Goal: Submit feedback/report problem

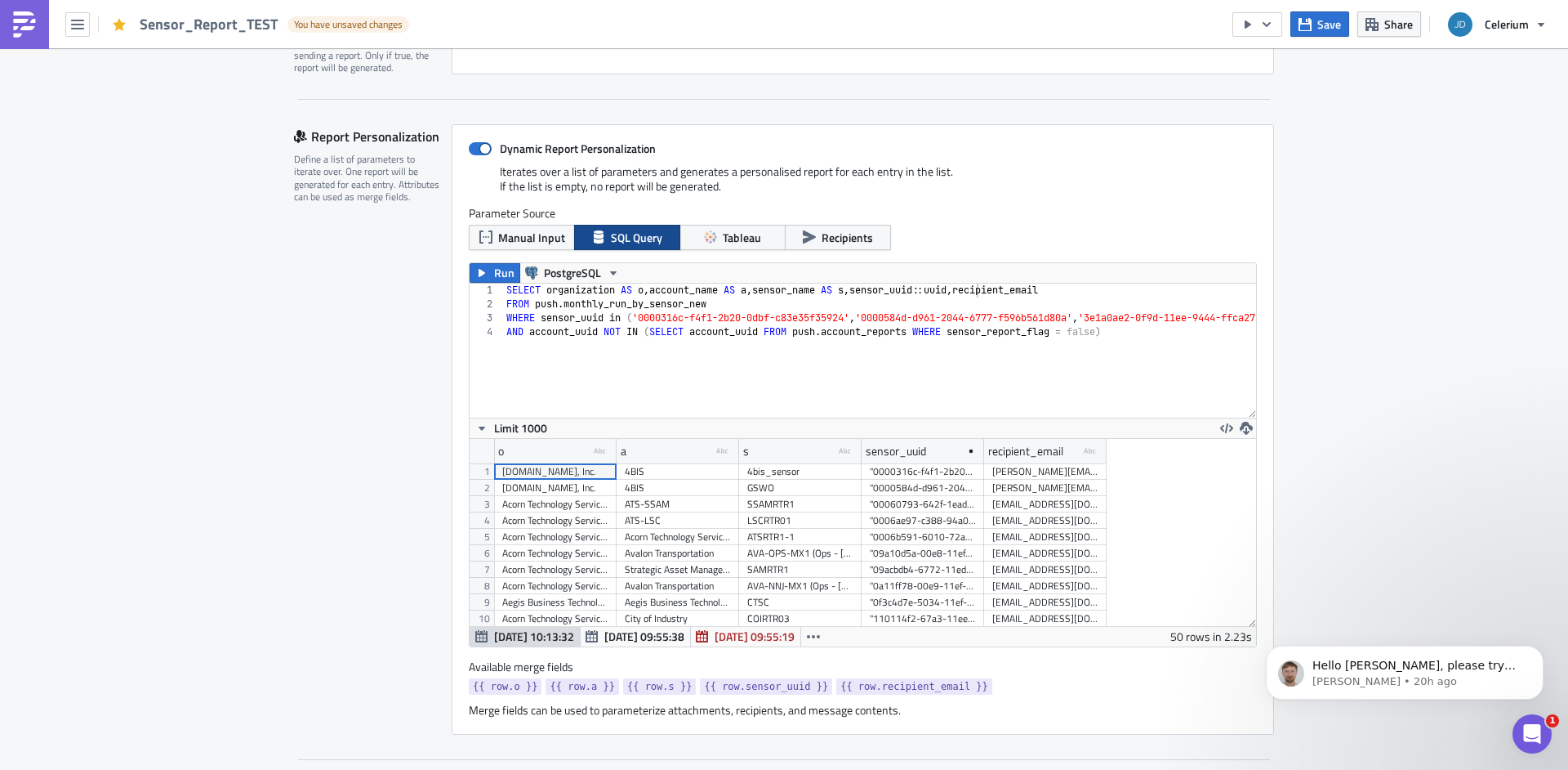
scroll to position [187, 787]
click at [1511, 15] on button "Celerium" at bounding box center [1497, 25] width 118 height 36
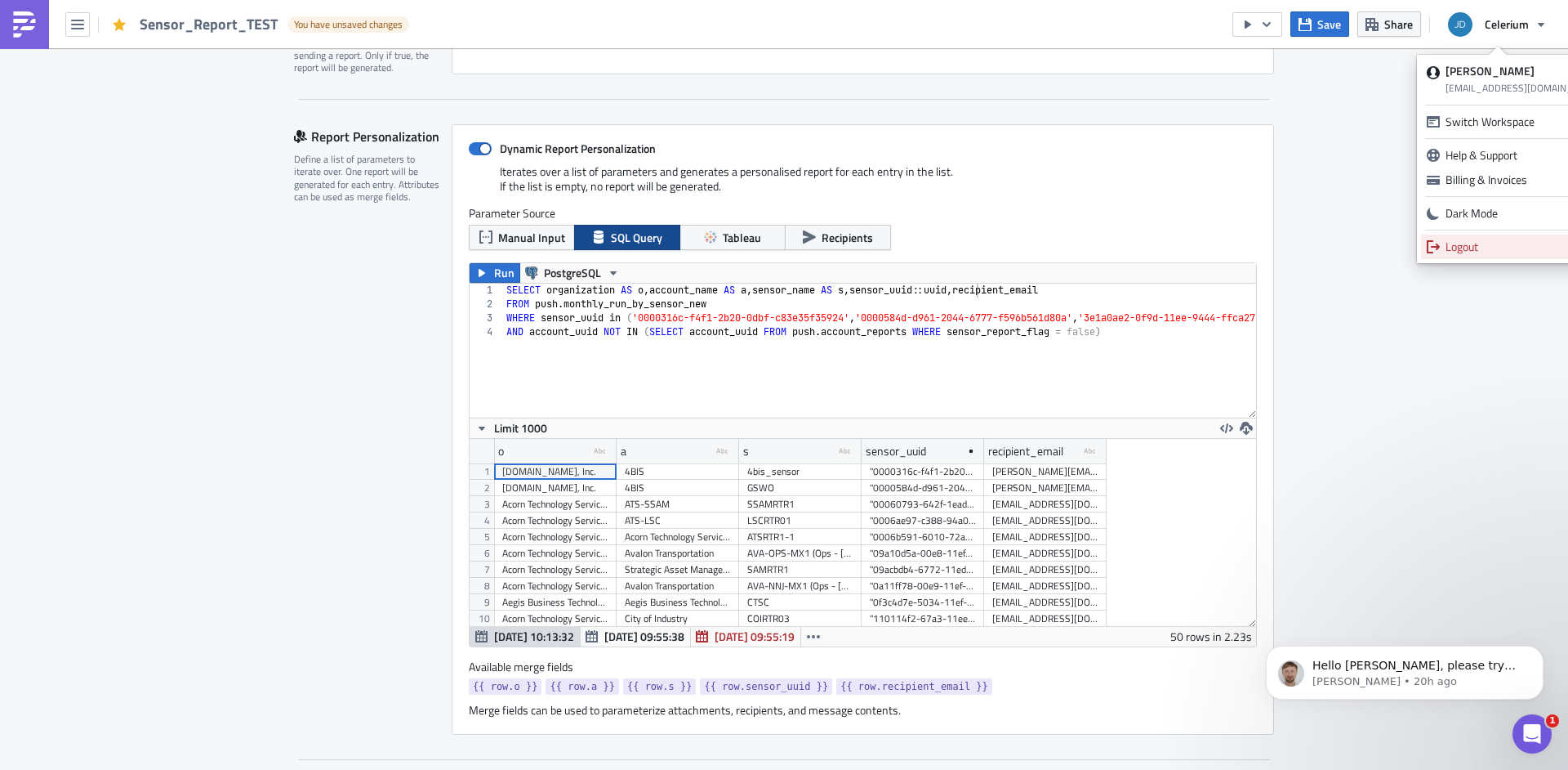
click at [1468, 252] on div "Logout" at bounding box center [1524, 247] width 157 height 16
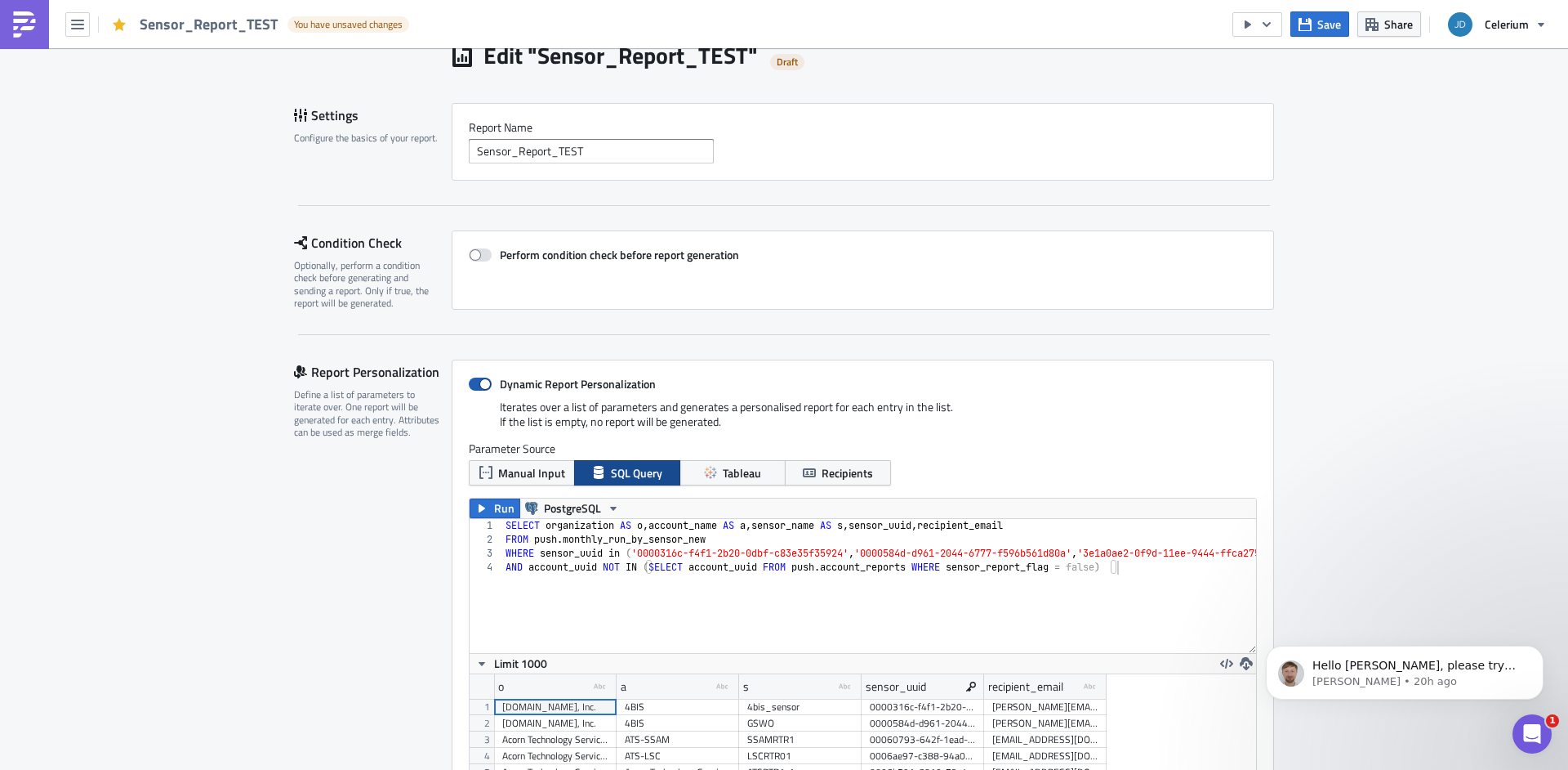
scroll to position [248, 0]
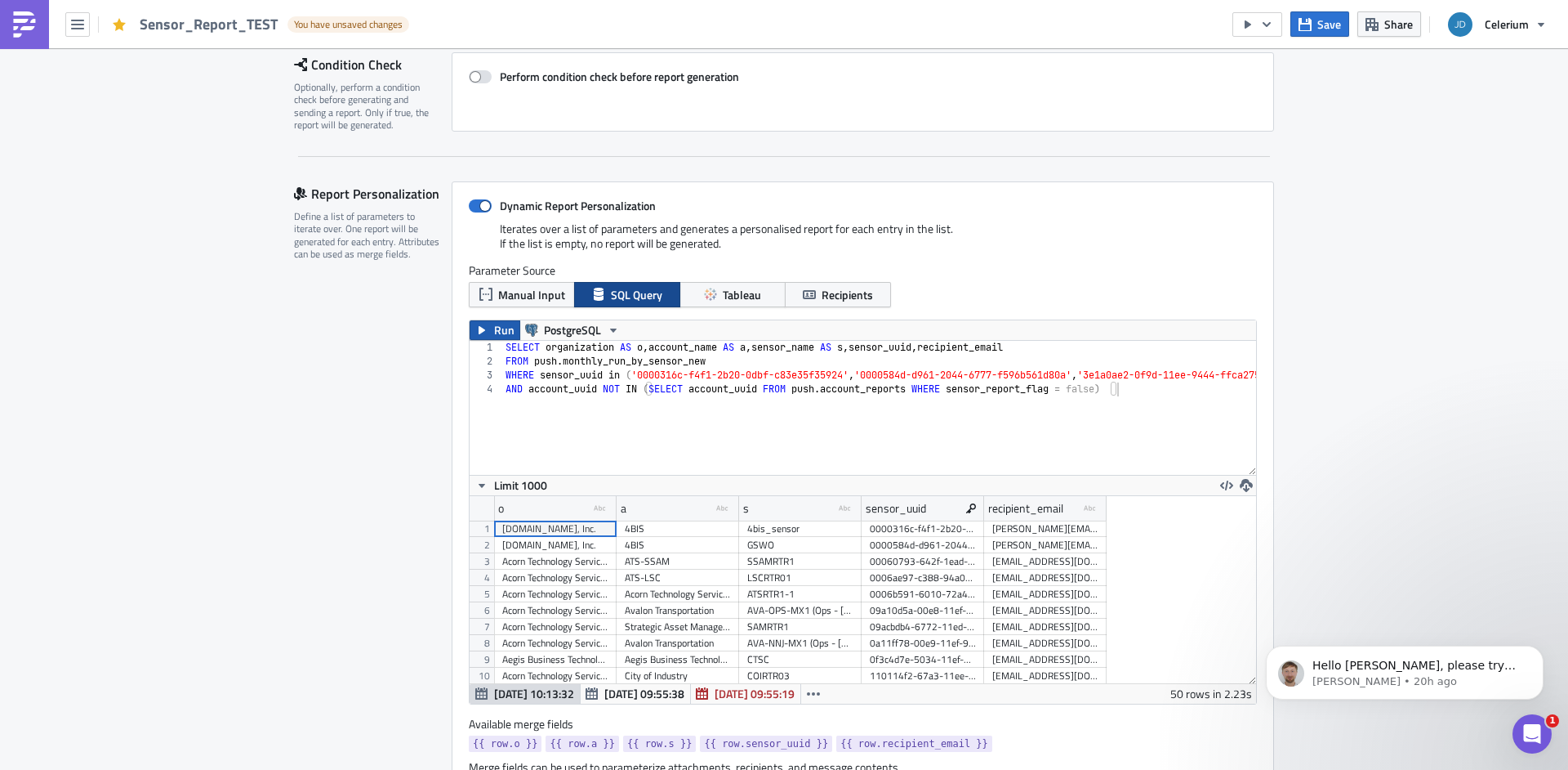
click at [484, 339] on button "Run" at bounding box center [495, 330] width 51 height 20
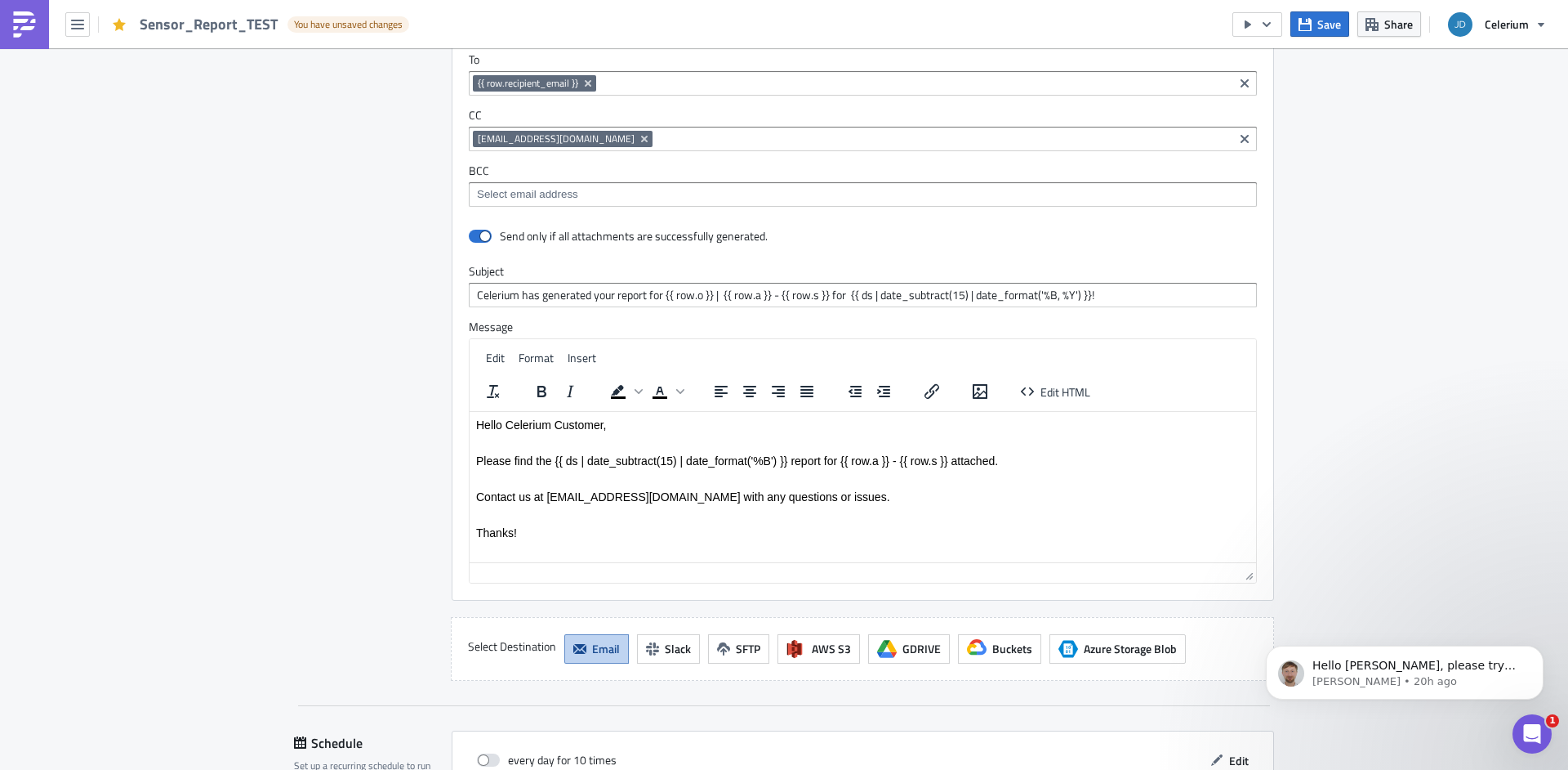
scroll to position [2450, 0]
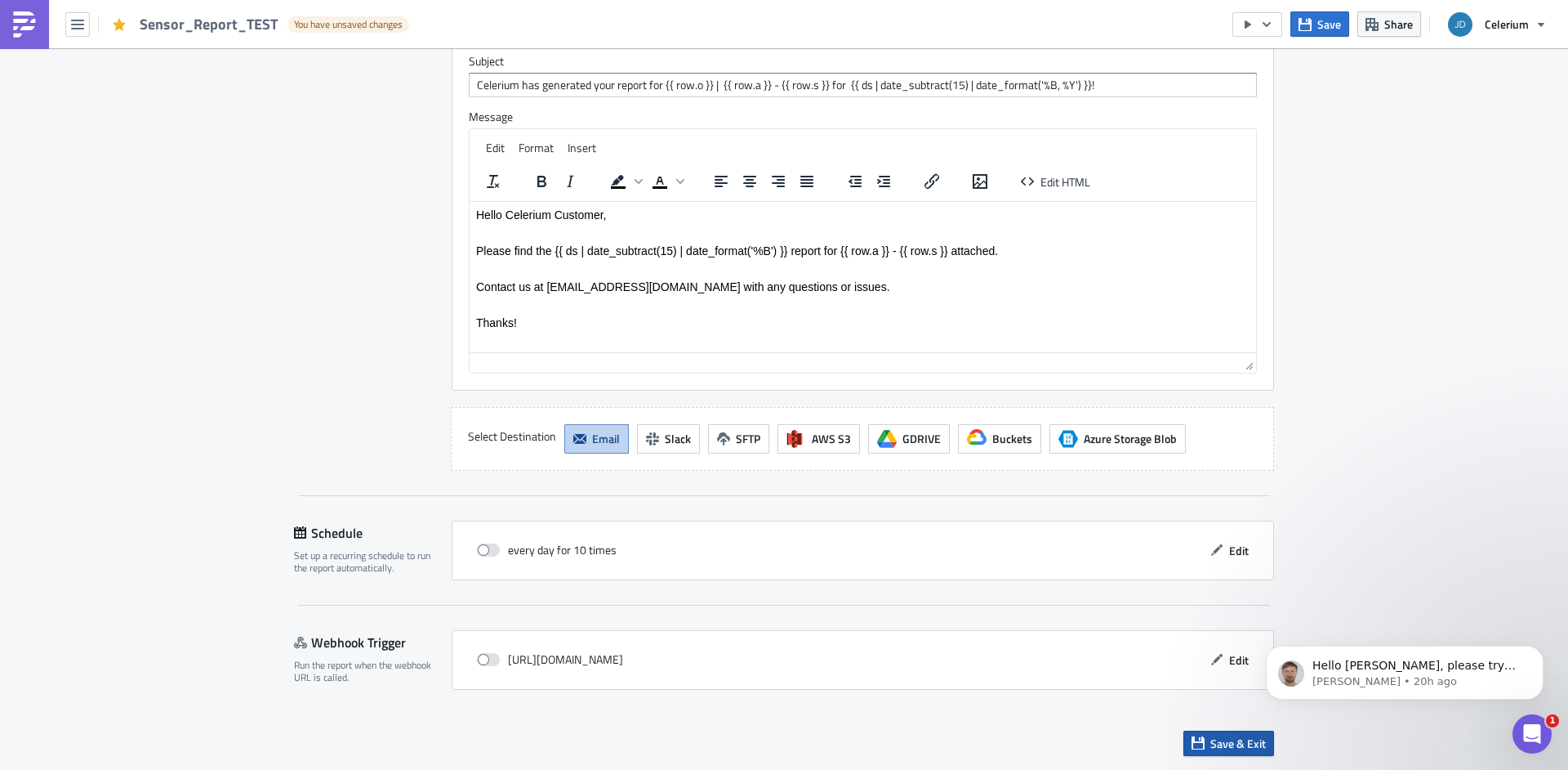
click at [1227, 741] on span "Save & Exit" at bounding box center [1238, 743] width 56 height 17
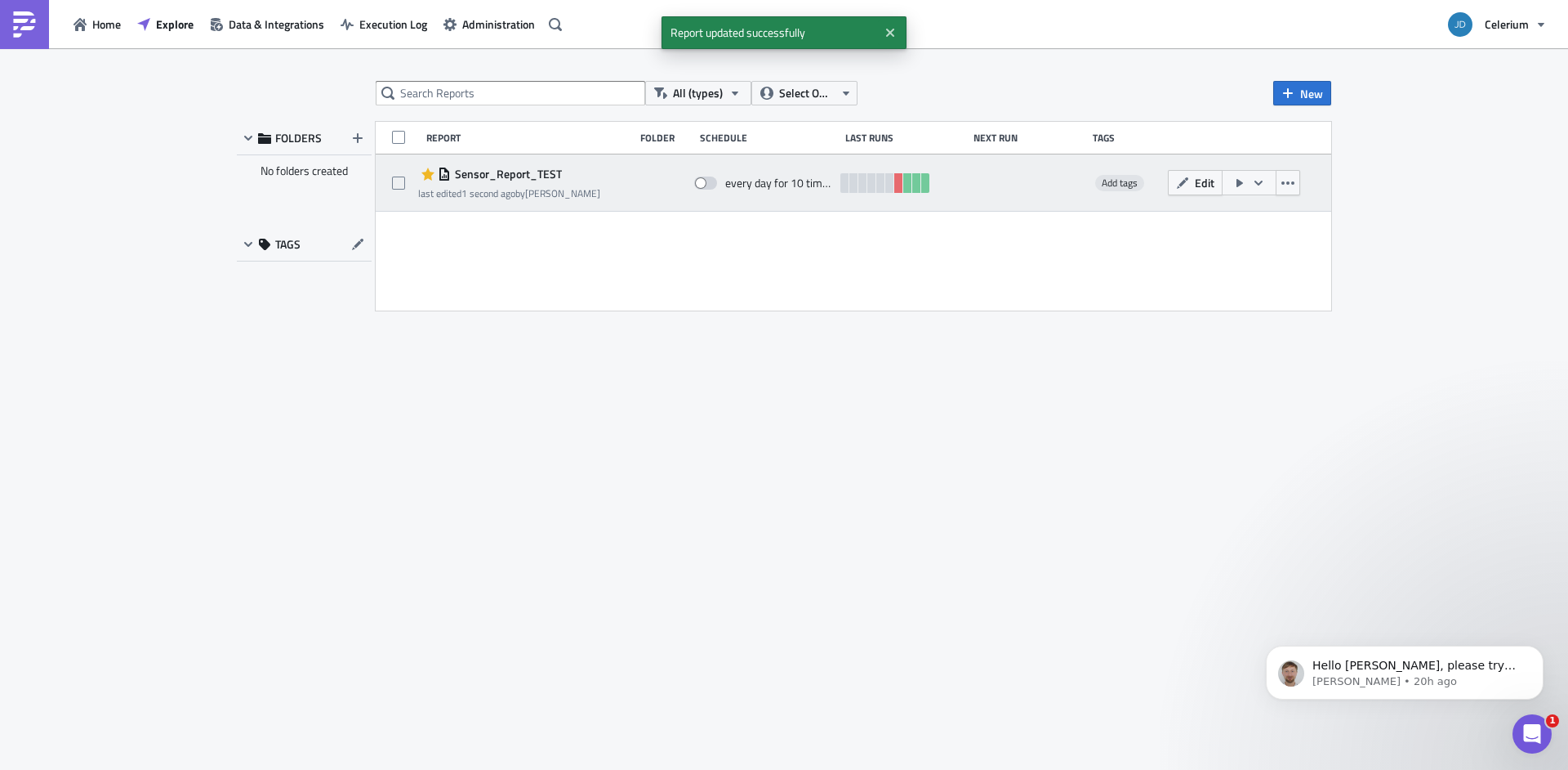
click at [1259, 182] on icon "button" at bounding box center [1259, 182] width 13 height 13
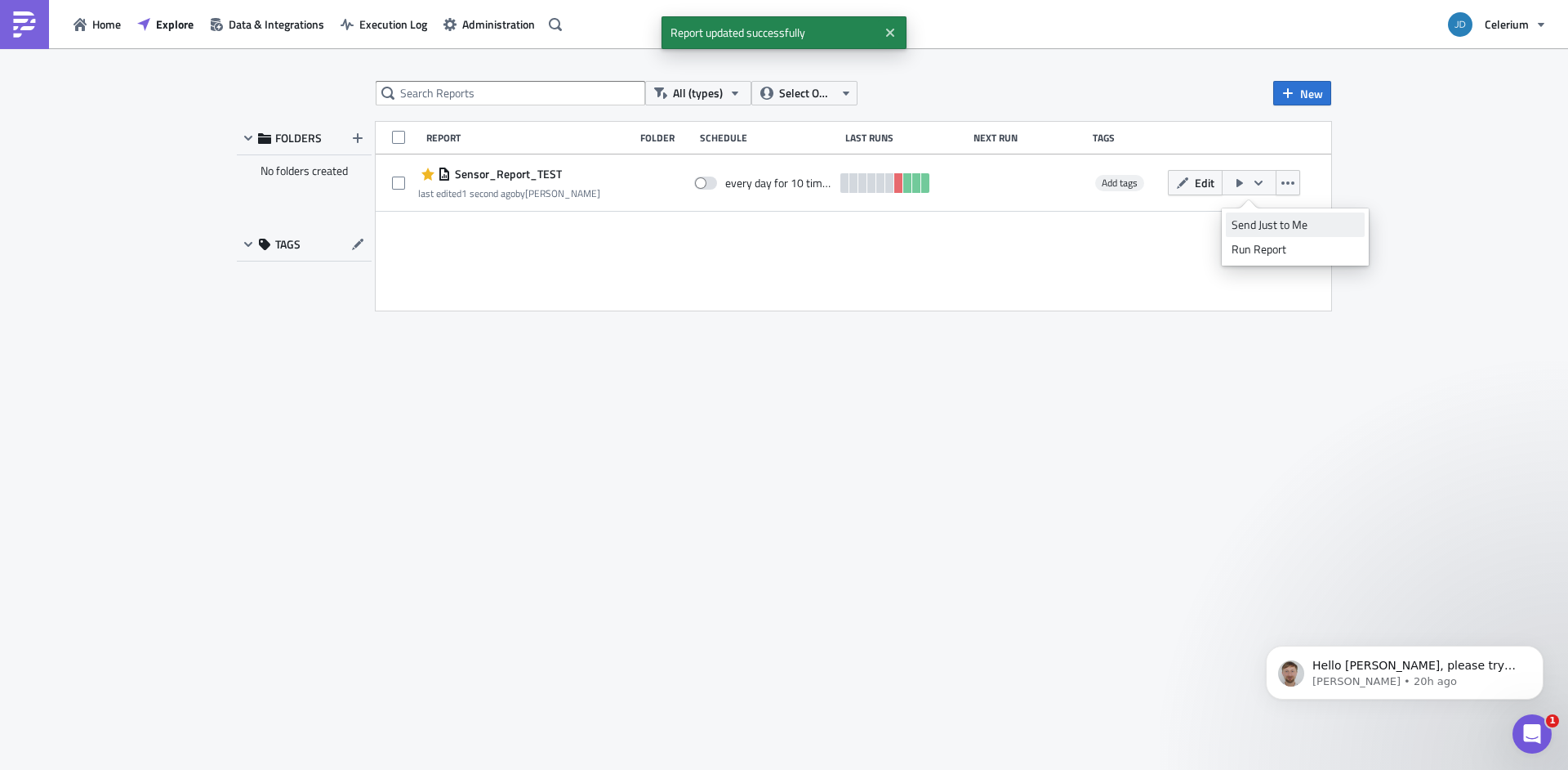
click at [1267, 220] on div "Send Just to Me" at bounding box center [1296, 224] width 127 height 16
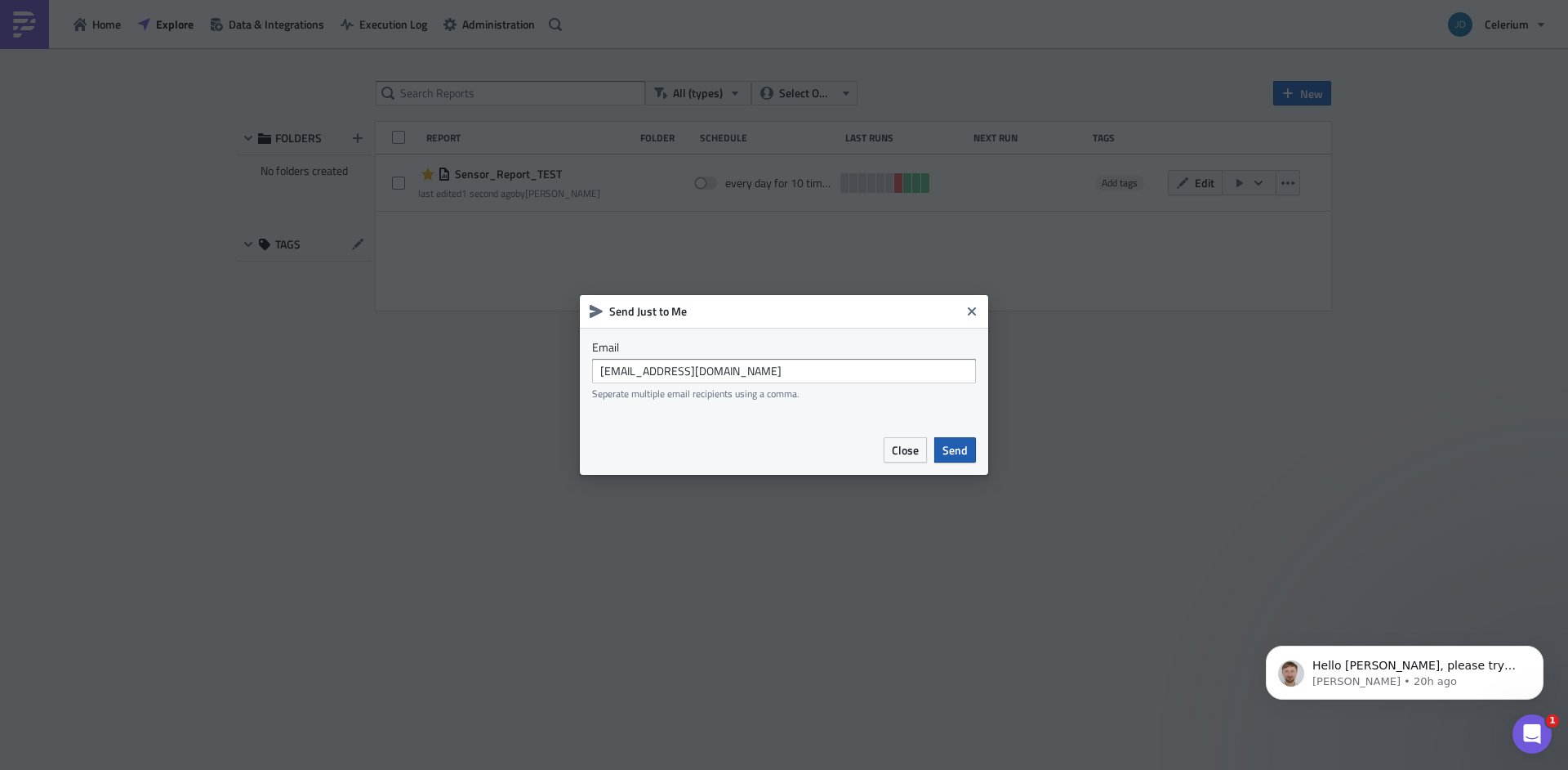
click at [951, 454] on span "Send" at bounding box center [955, 449] width 25 height 17
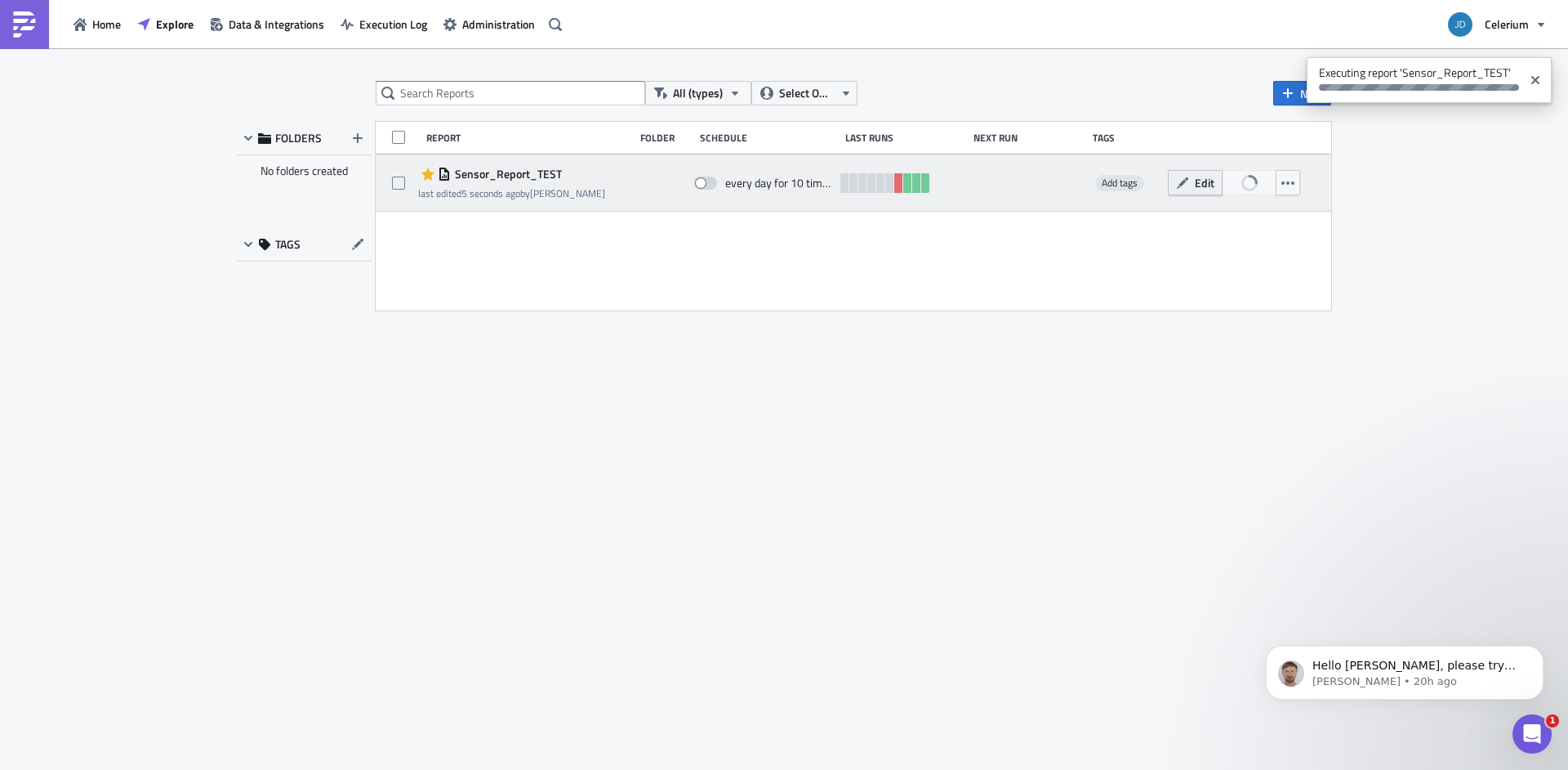
click at [1205, 187] on span "Edit" at bounding box center [1205, 183] width 20 height 17
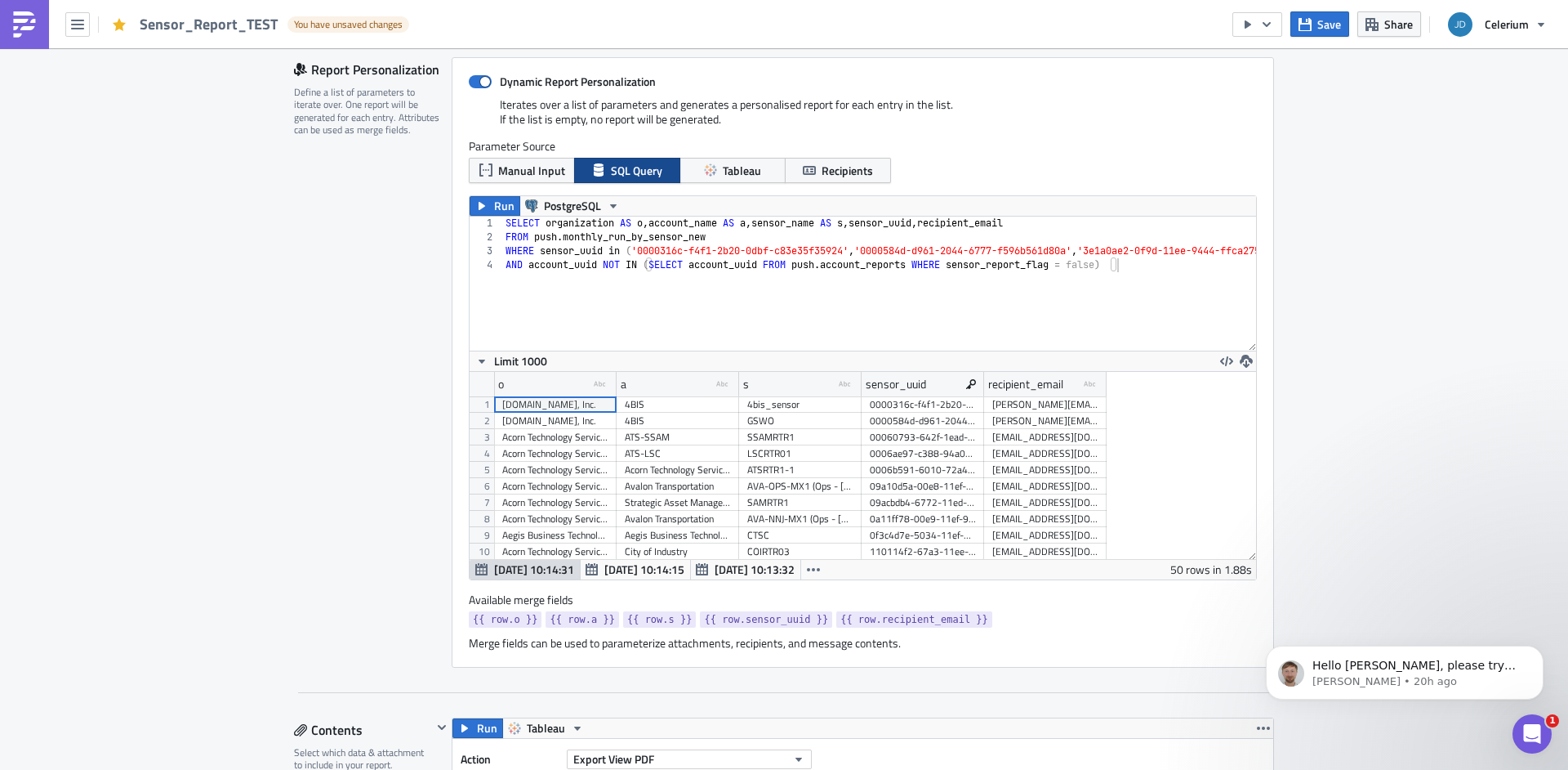
scroll to position [187, 787]
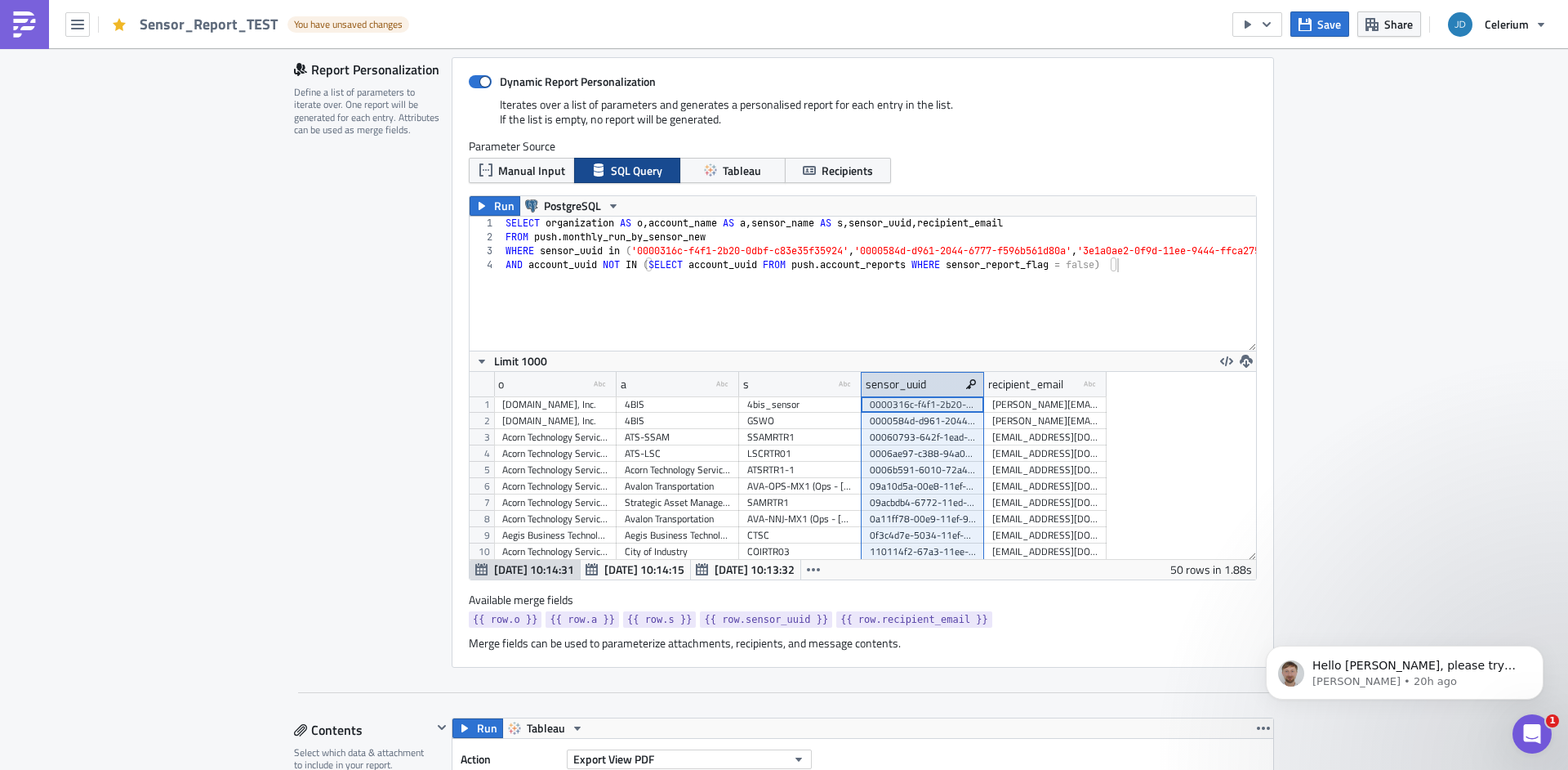
click at [967, 387] on icon at bounding box center [971, 383] width 9 height 9
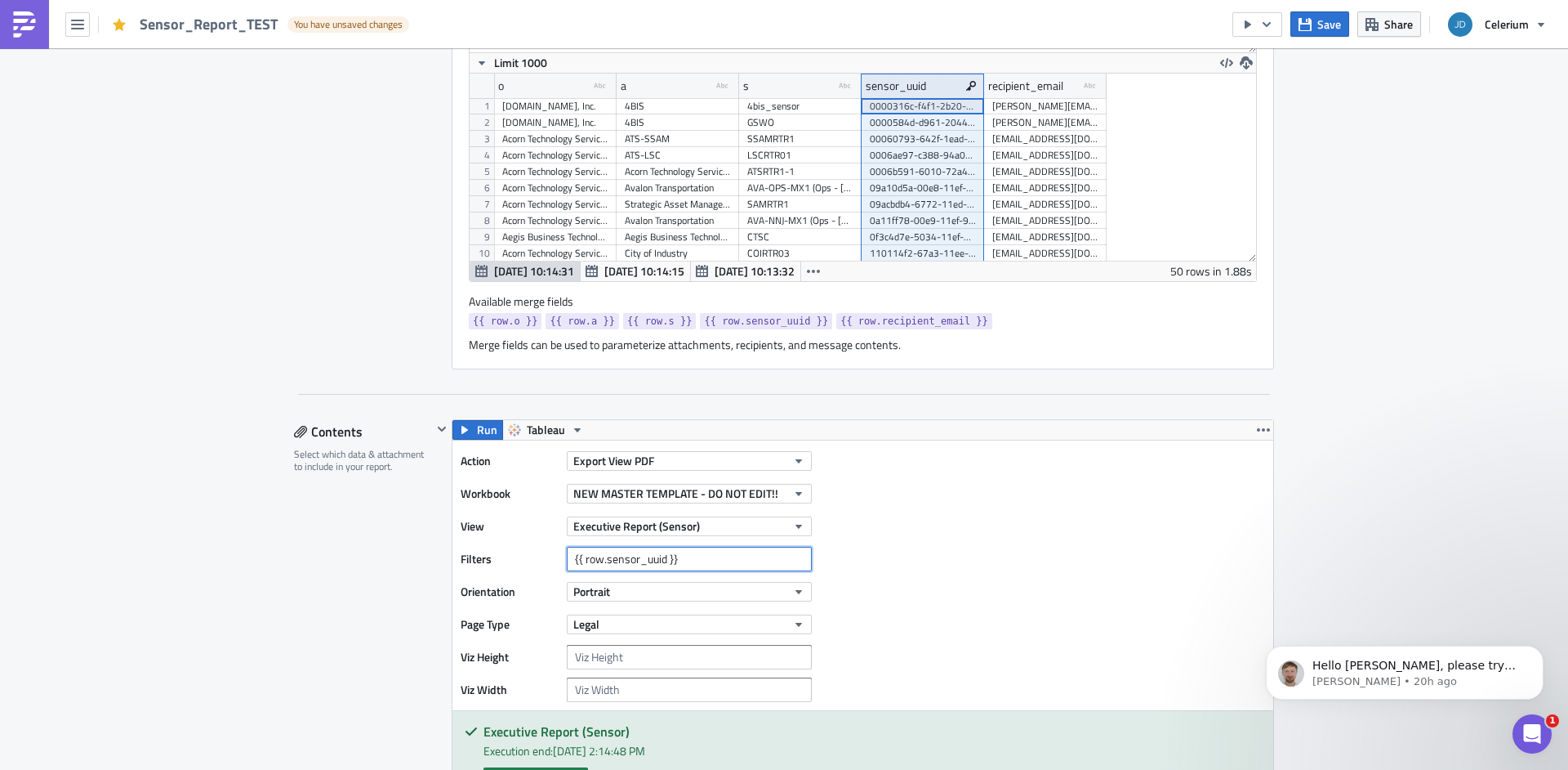
click at [601, 563] on input "{{ row.sensor_uuid }}" at bounding box center [689, 559] width 245 height 25
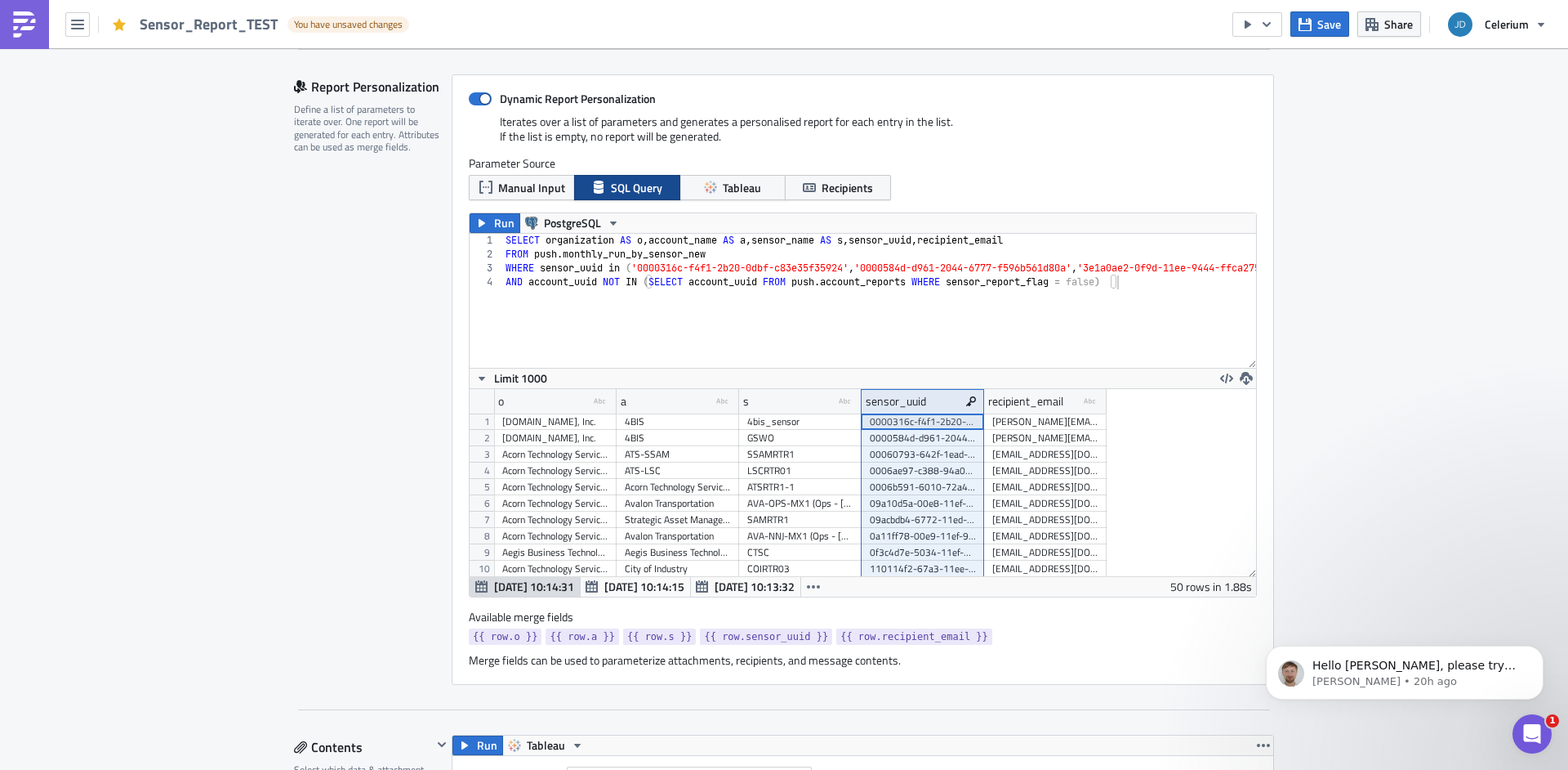
scroll to position [365, 0]
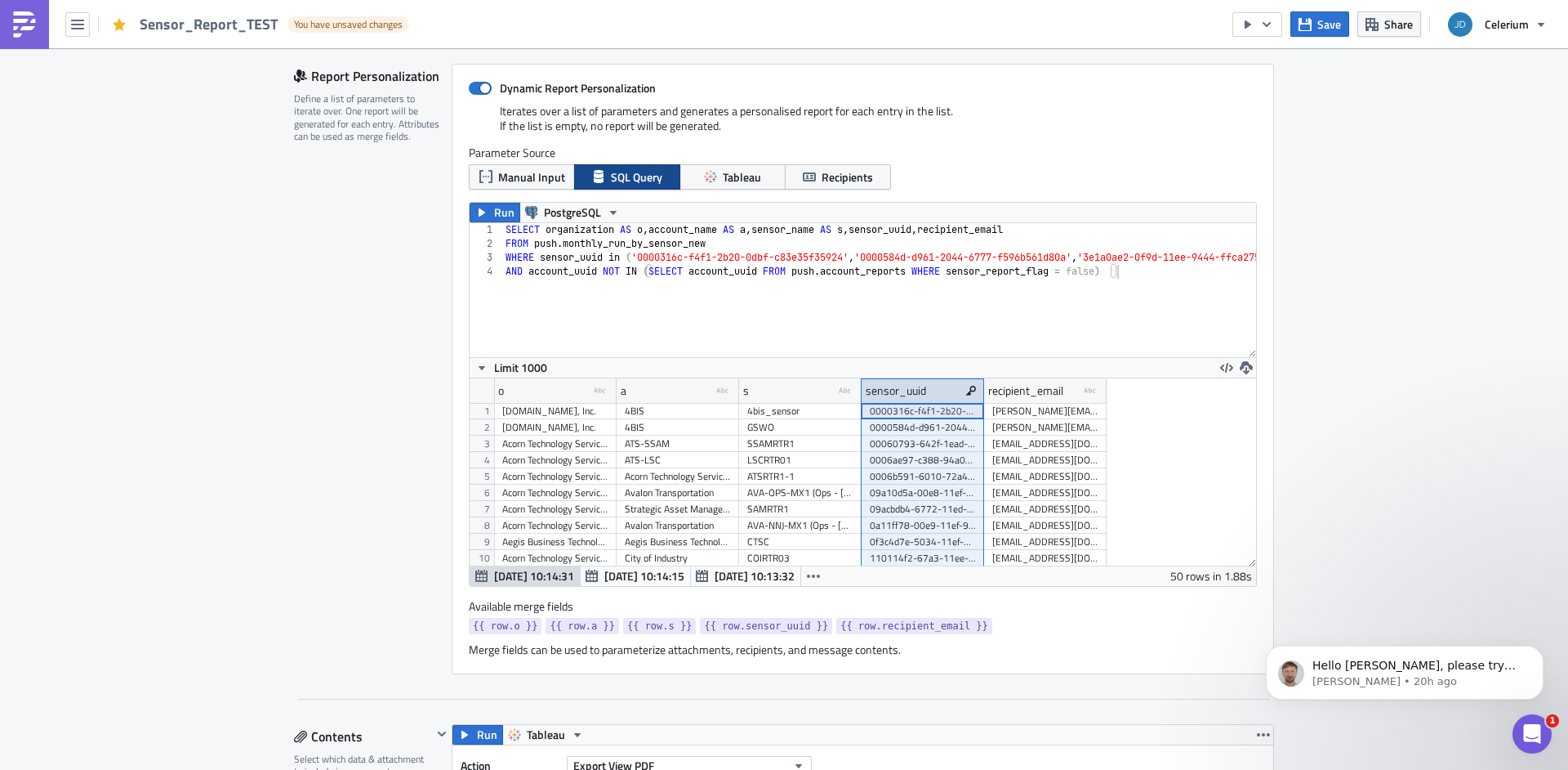
click at [941, 398] on div "sensor_uuid" at bounding box center [923, 390] width 123 height 25
click at [1412, 680] on p "[PERSON_NAME] • 20h ago" at bounding box center [1418, 681] width 210 height 15
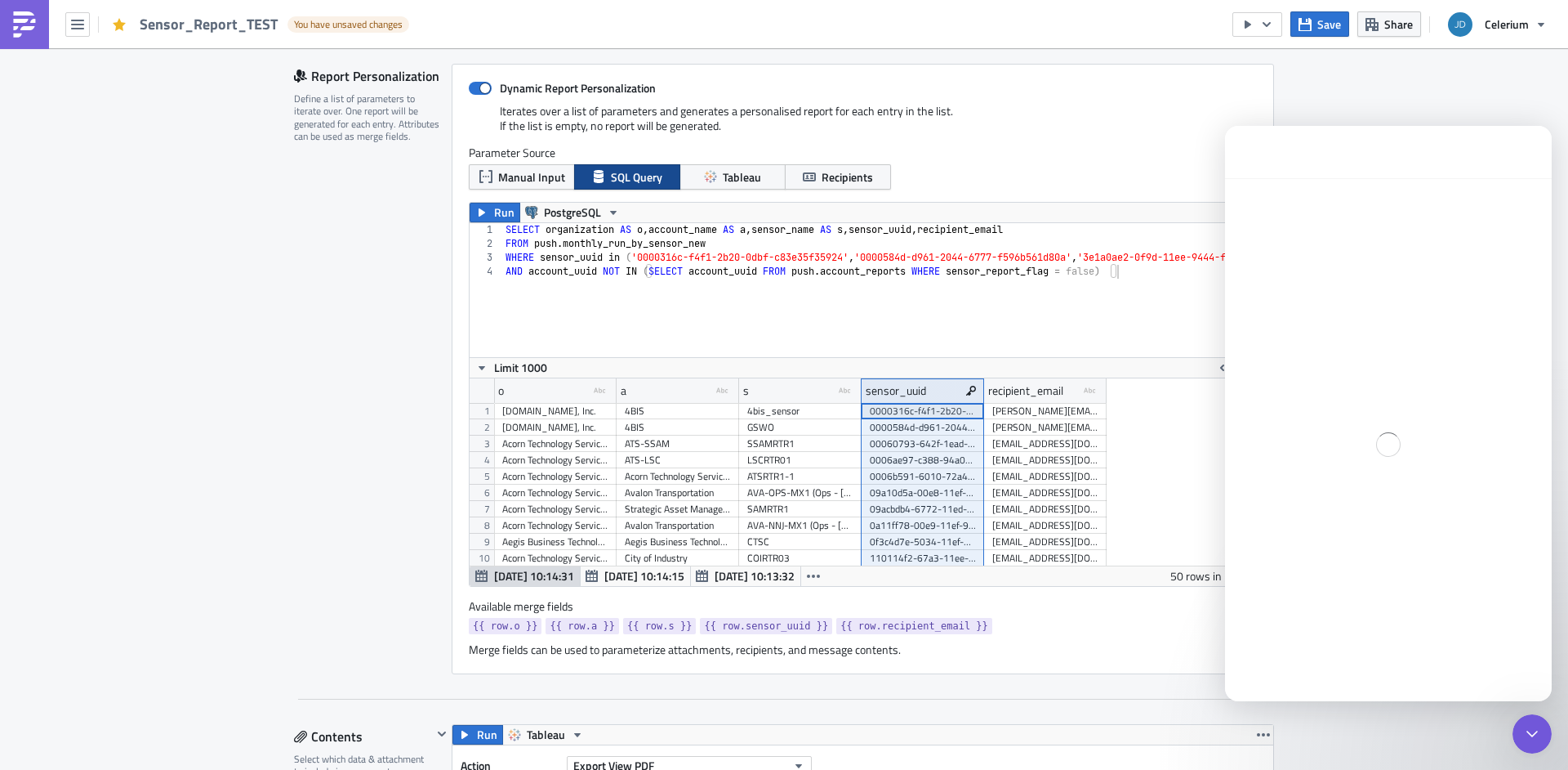
scroll to position [71, 0]
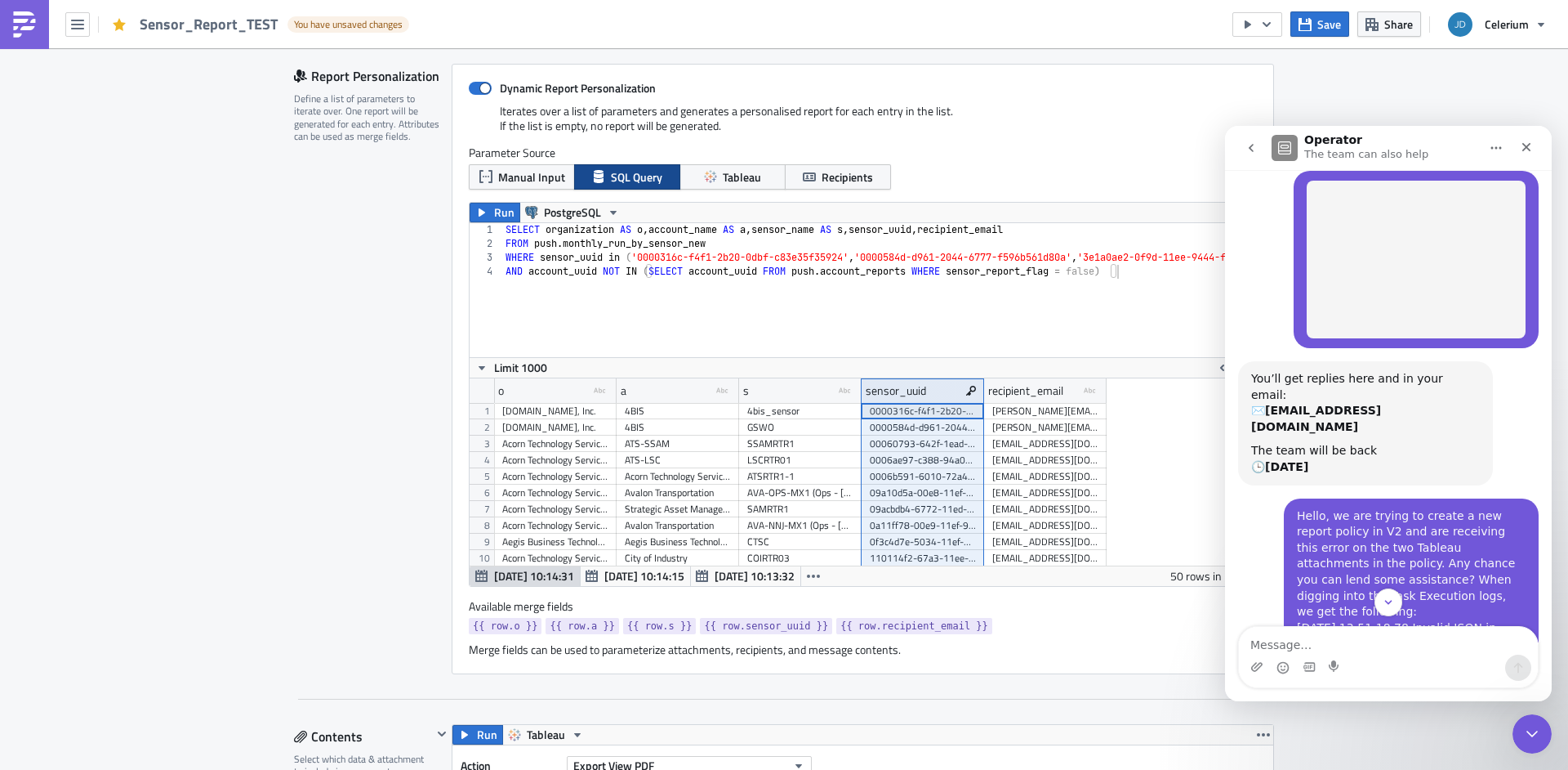
click at [1326, 443] on div "You’ll get replies here and in your email: ✉️ [EMAIL_ADDRESS][DOMAIN_NAME] The …" at bounding box center [1365, 423] width 255 height 125
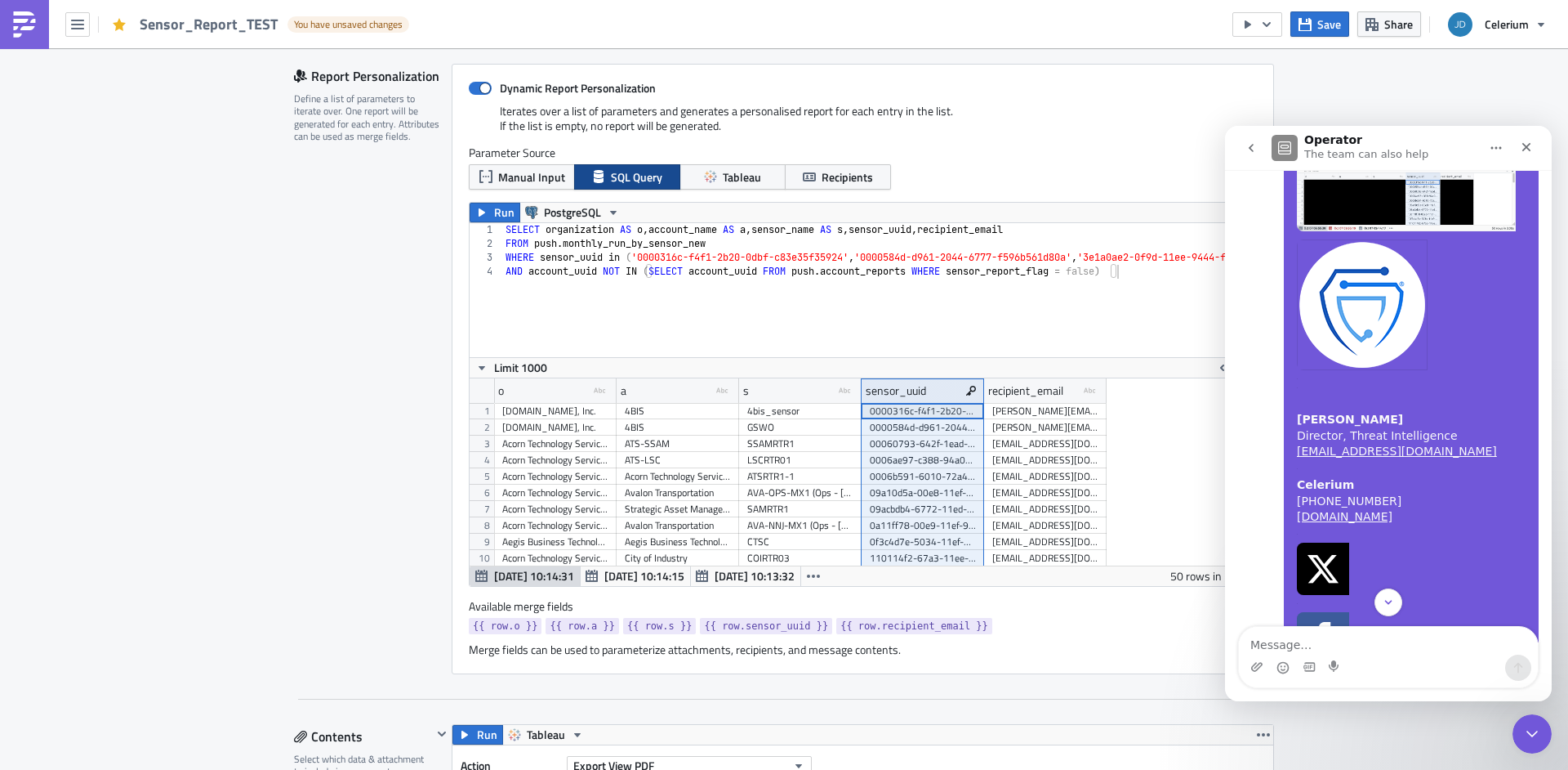
scroll to position [6420, 0]
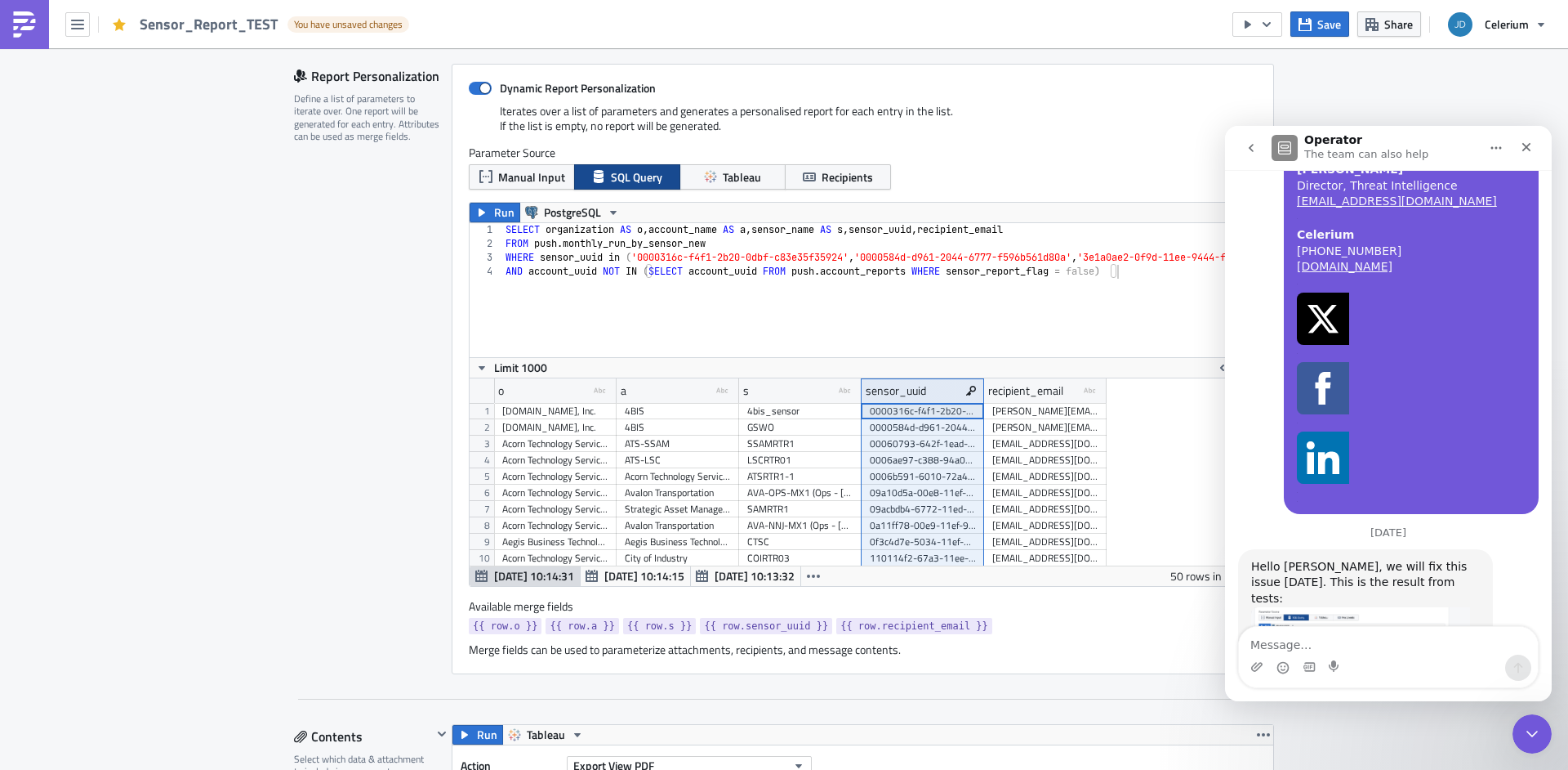
click at [1353, 607] on img "Łukasz says…" at bounding box center [1361, 673] width 219 height 133
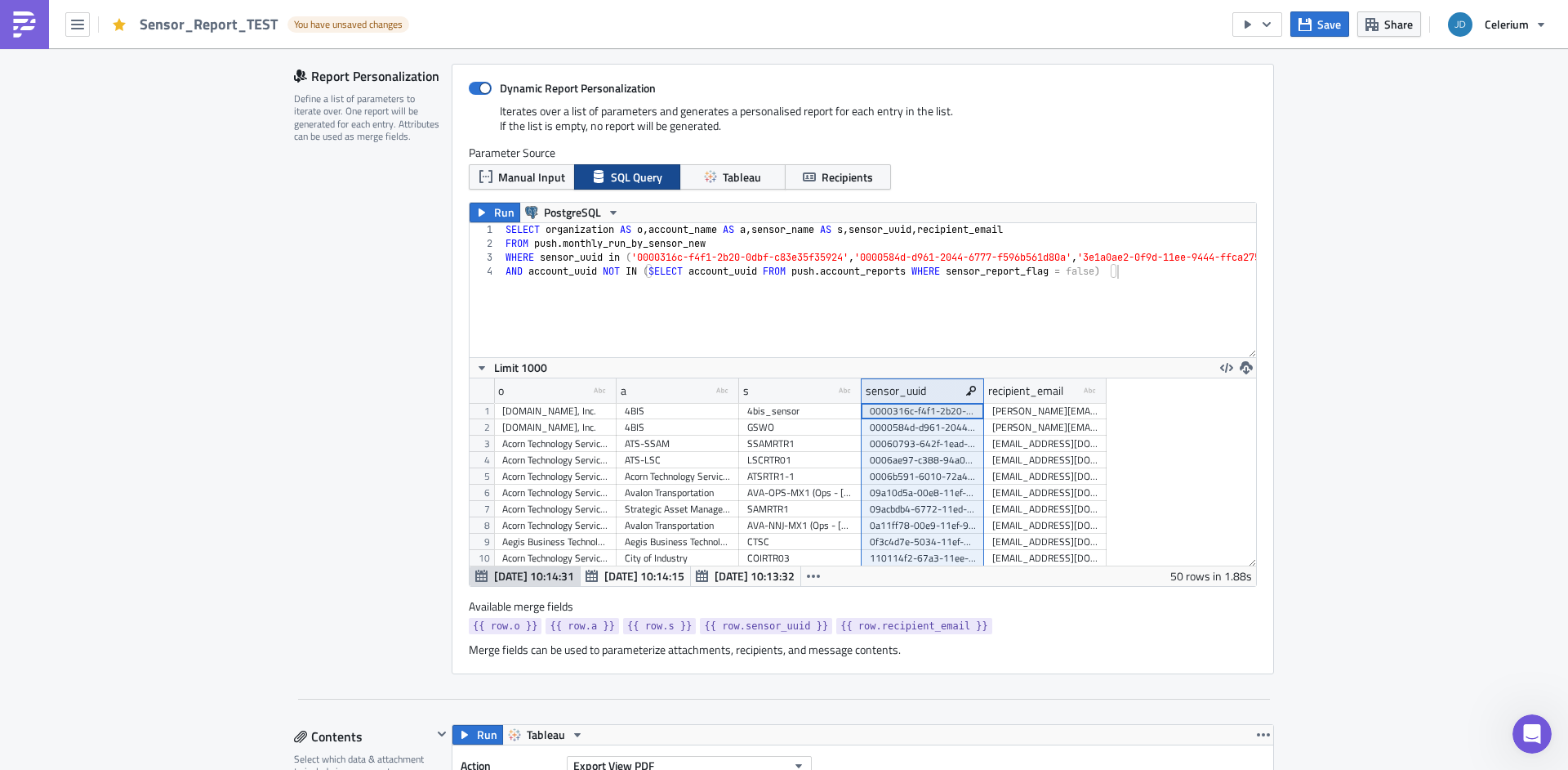
scroll to position [0, 0]
click at [1518, 736] on div "Open Intercom Messenger" at bounding box center [1529, 731] width 54 height 54
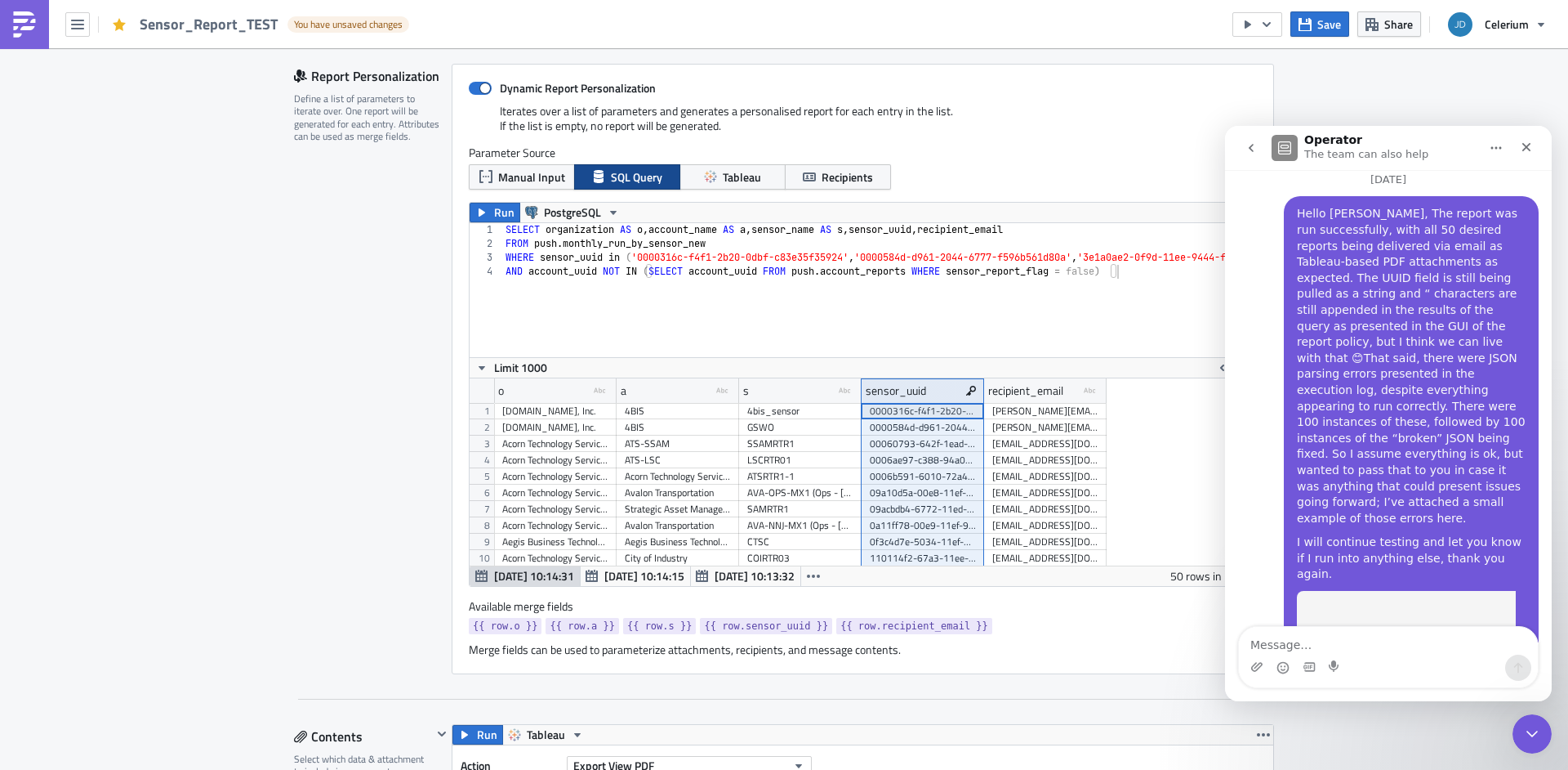
scroll to position [6404, 0]
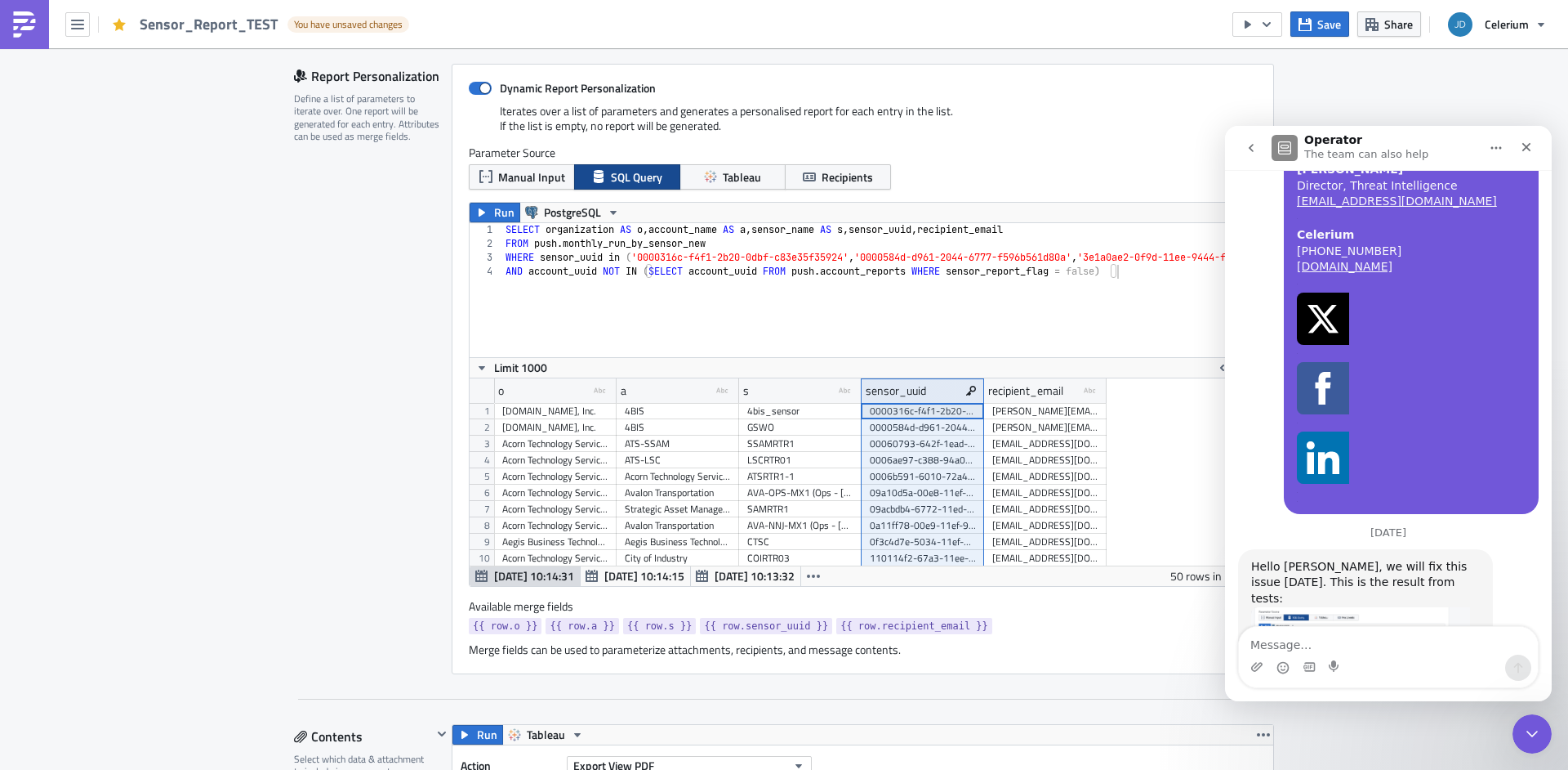
click at [1365, 638] on textarea "Message…" at bounding box center [1388, 640] width 299 height 28
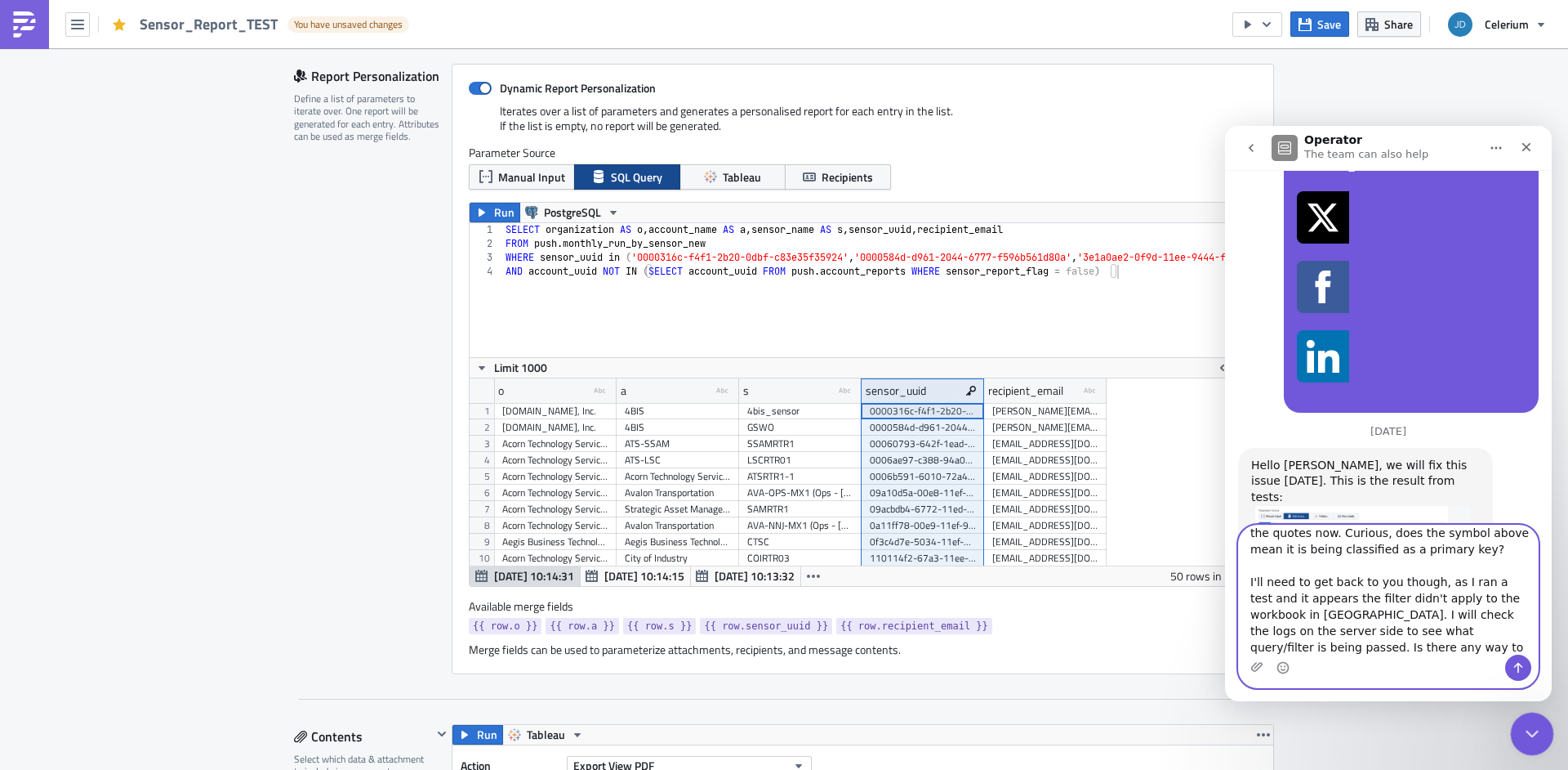
scroll to position [76, 0]
type textarea "Hello [PERSON_NAME], I see that the uuids are being presented without the quote…"
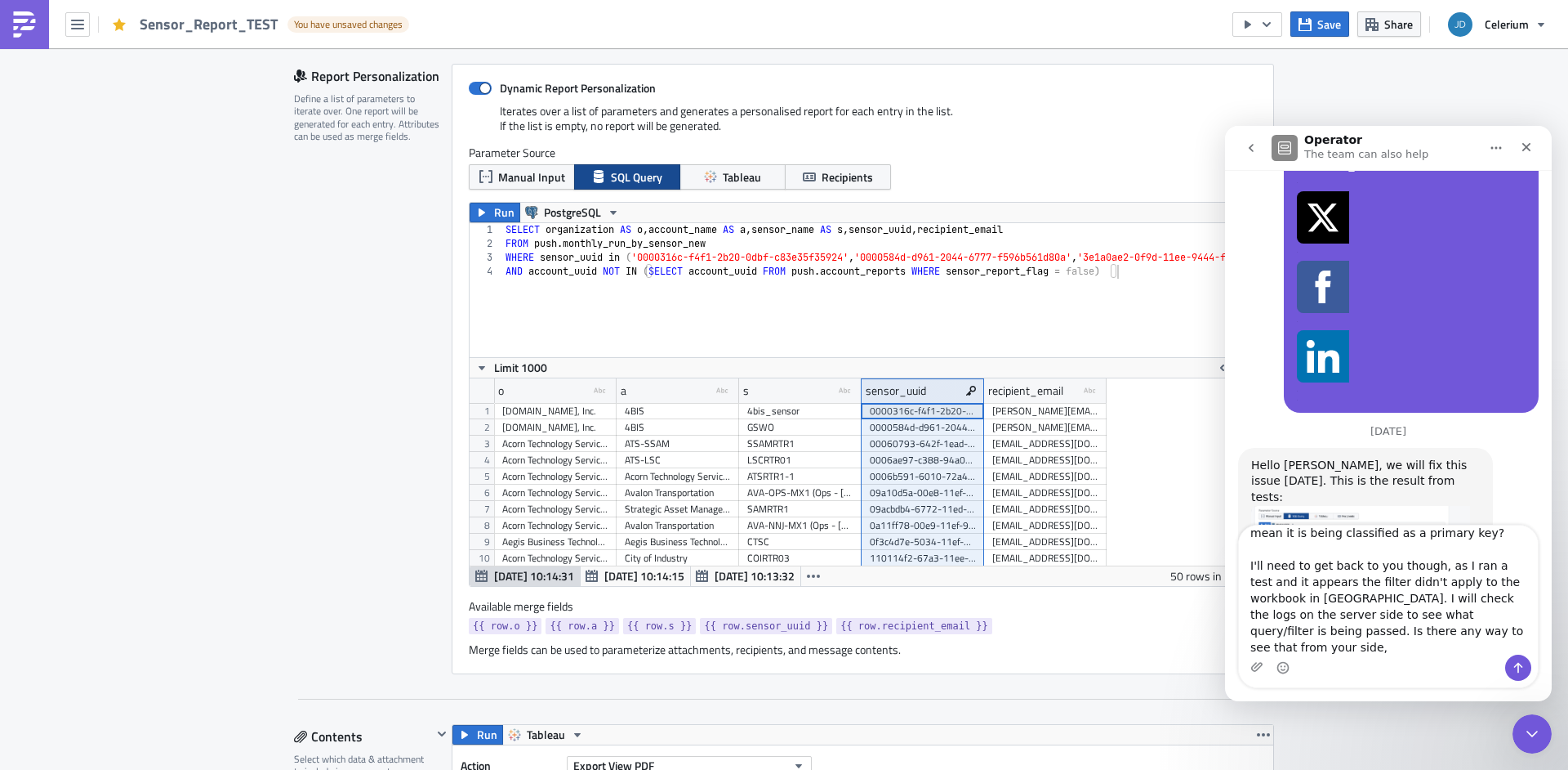
click at [75, 34] on button "button" at bounding box center [77, 24] width 25 height 25
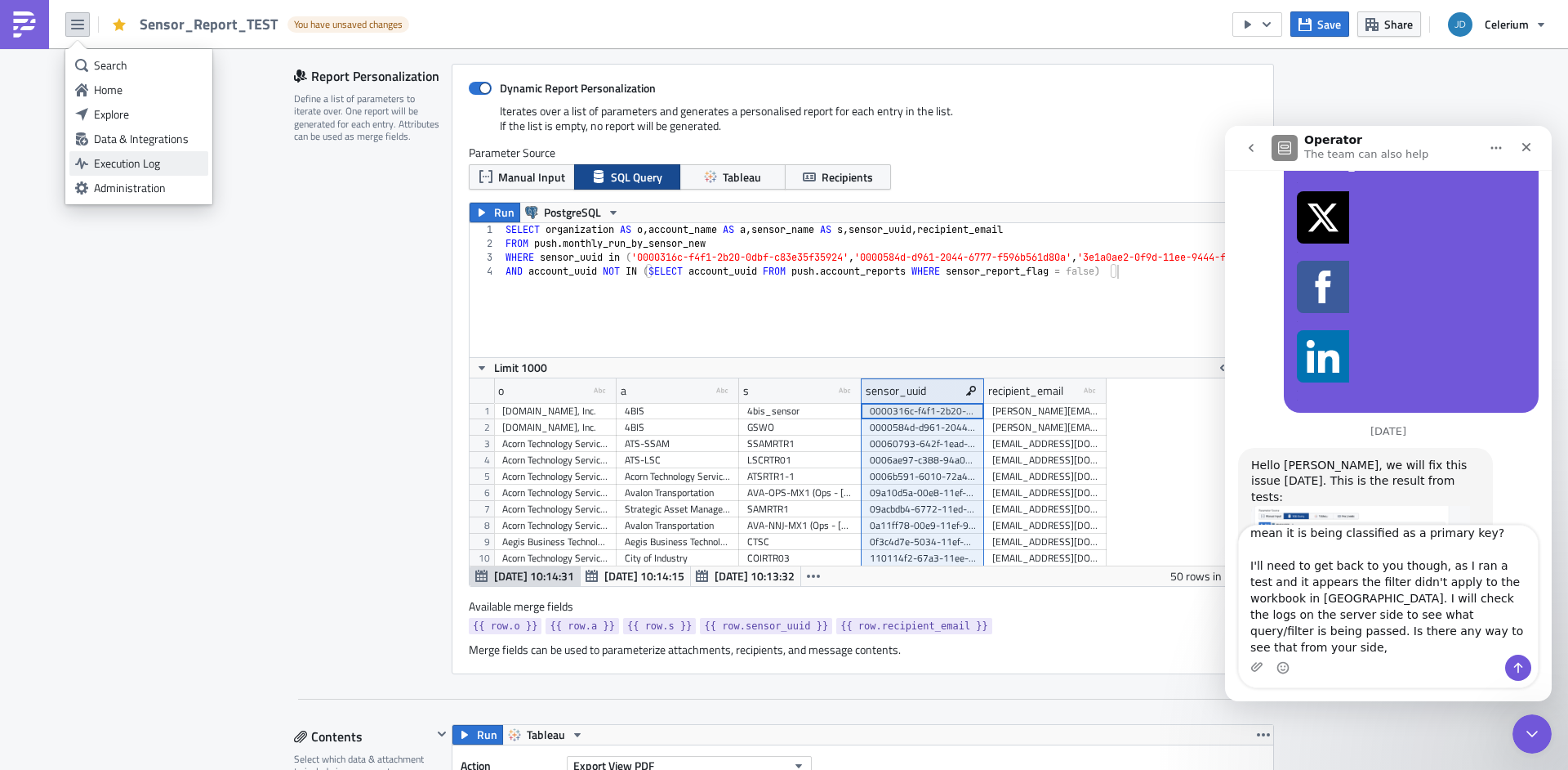
click at [147, 162] on div "Execution Log" at bounding box center [148, 163] width 108 height 16
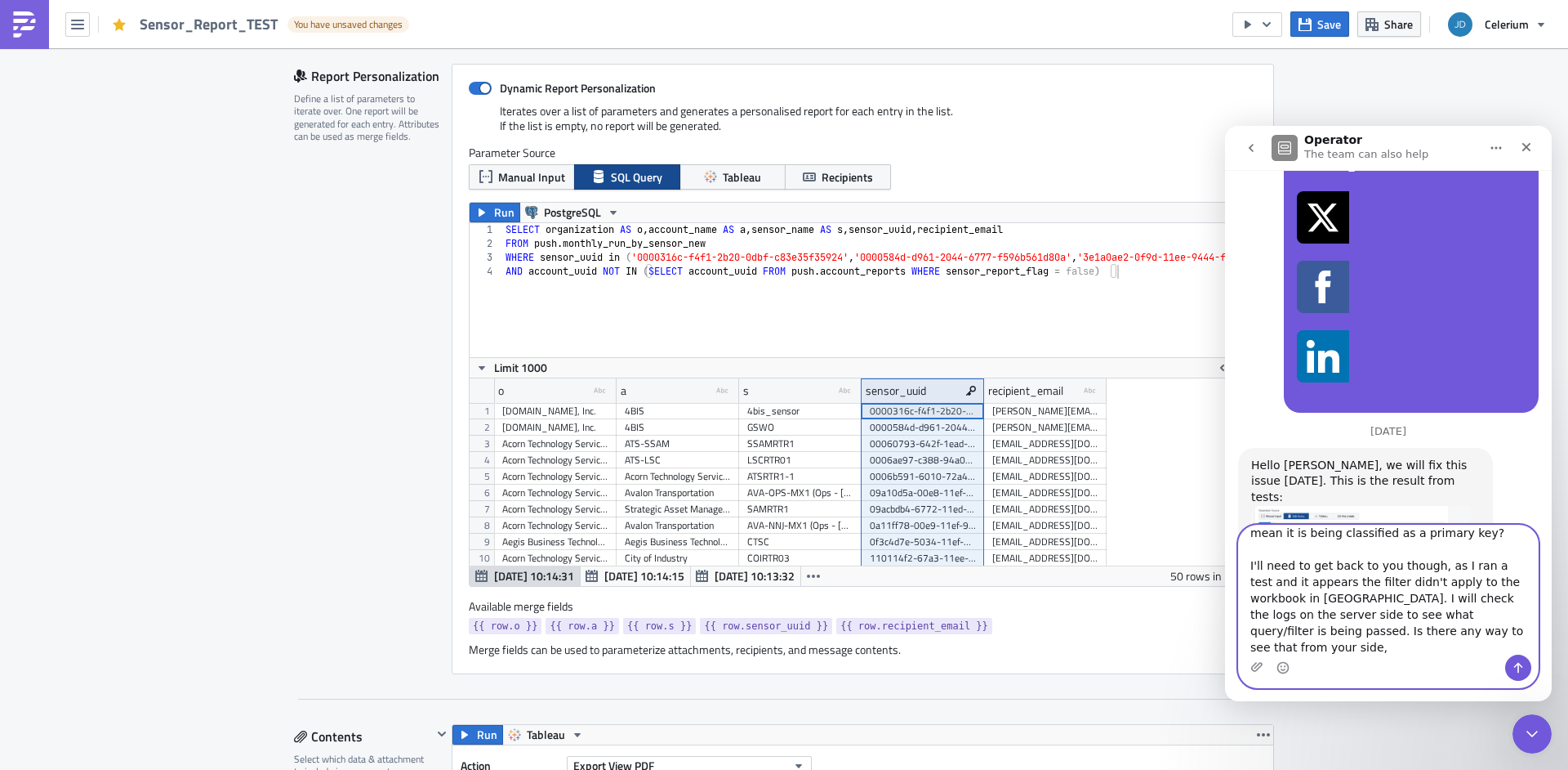
scroll to position [0, 0]
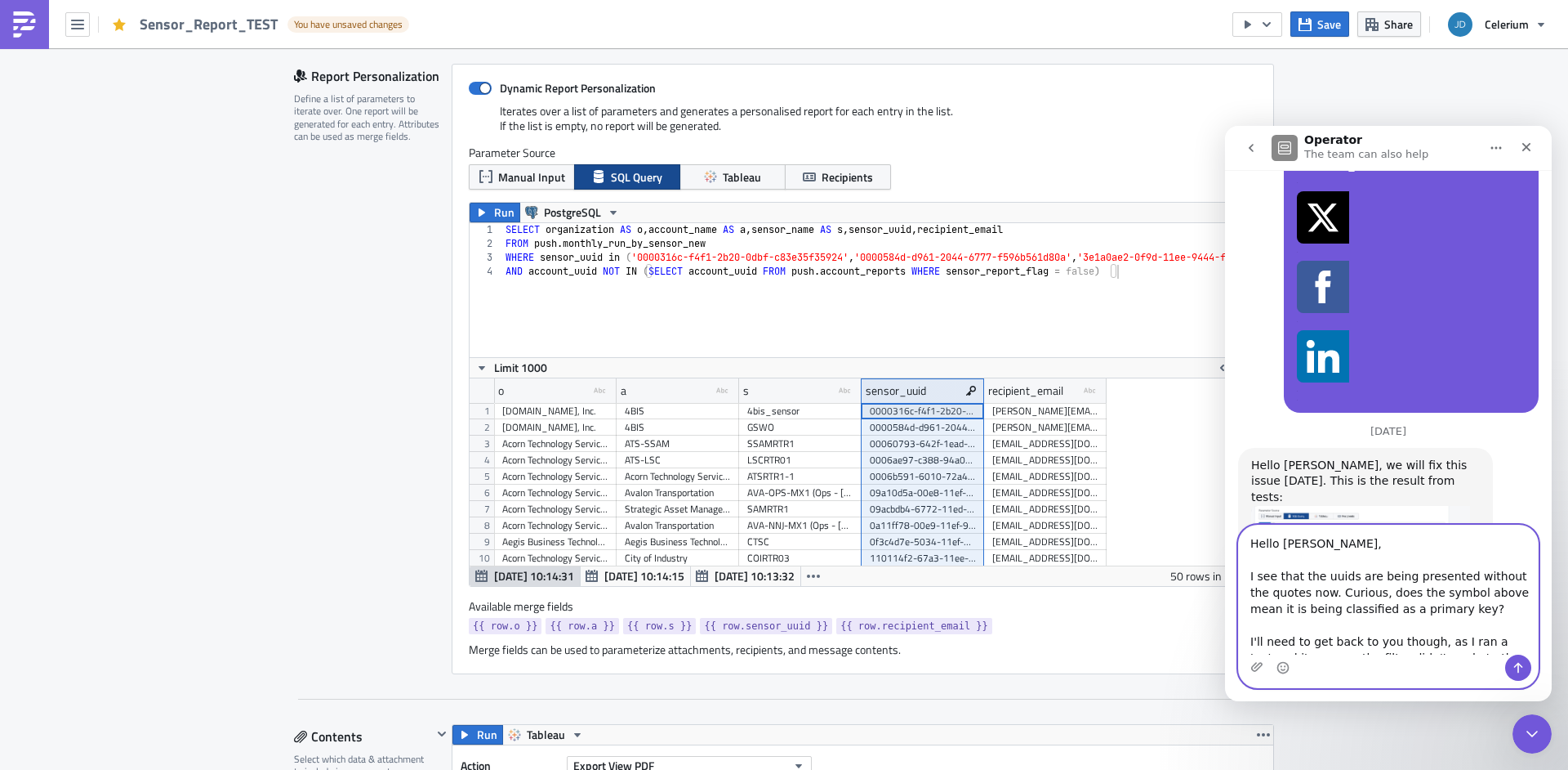
drag, startPoint x: 1286, startPoint y: 652, endPoint x: 1183, endPoint y: 481, distance: 199.6
click at [1239, 525] on textarea "Hello [PERSON_NAME], I see that the uuids are being presented without the quote…" at bounding box center [1388, 590] width 299 height 129
type textarea "AND account_uuid NOT IN (SELECT account_uuid FROM push.account_reports WHERE se…"
click at [75, 13] on button "button" at bounding box center [77, 24] width 25 height 25
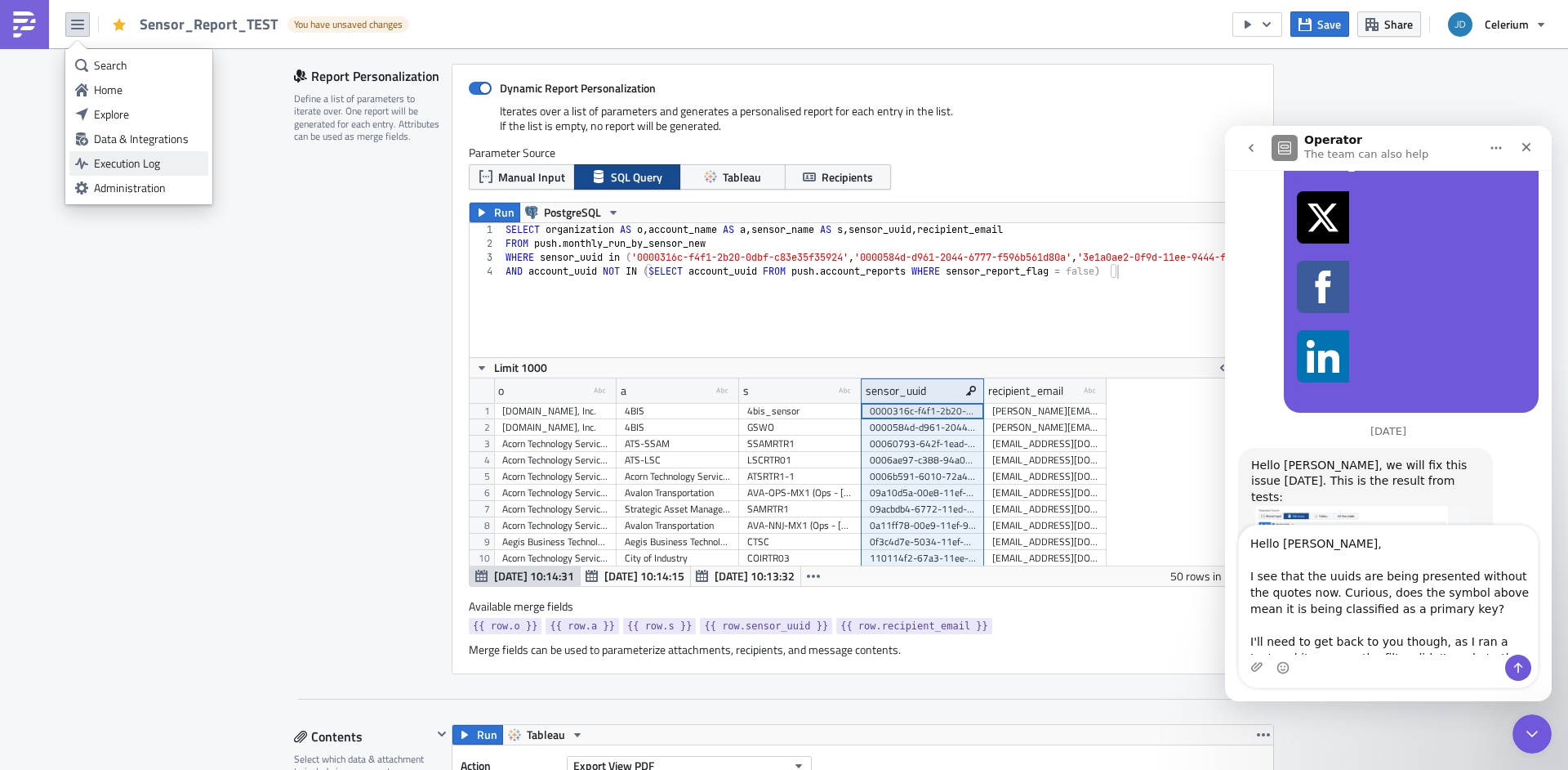
click at [110, 167] on div "Execution Log" at bounding box center [148, 163] width 108 height 16
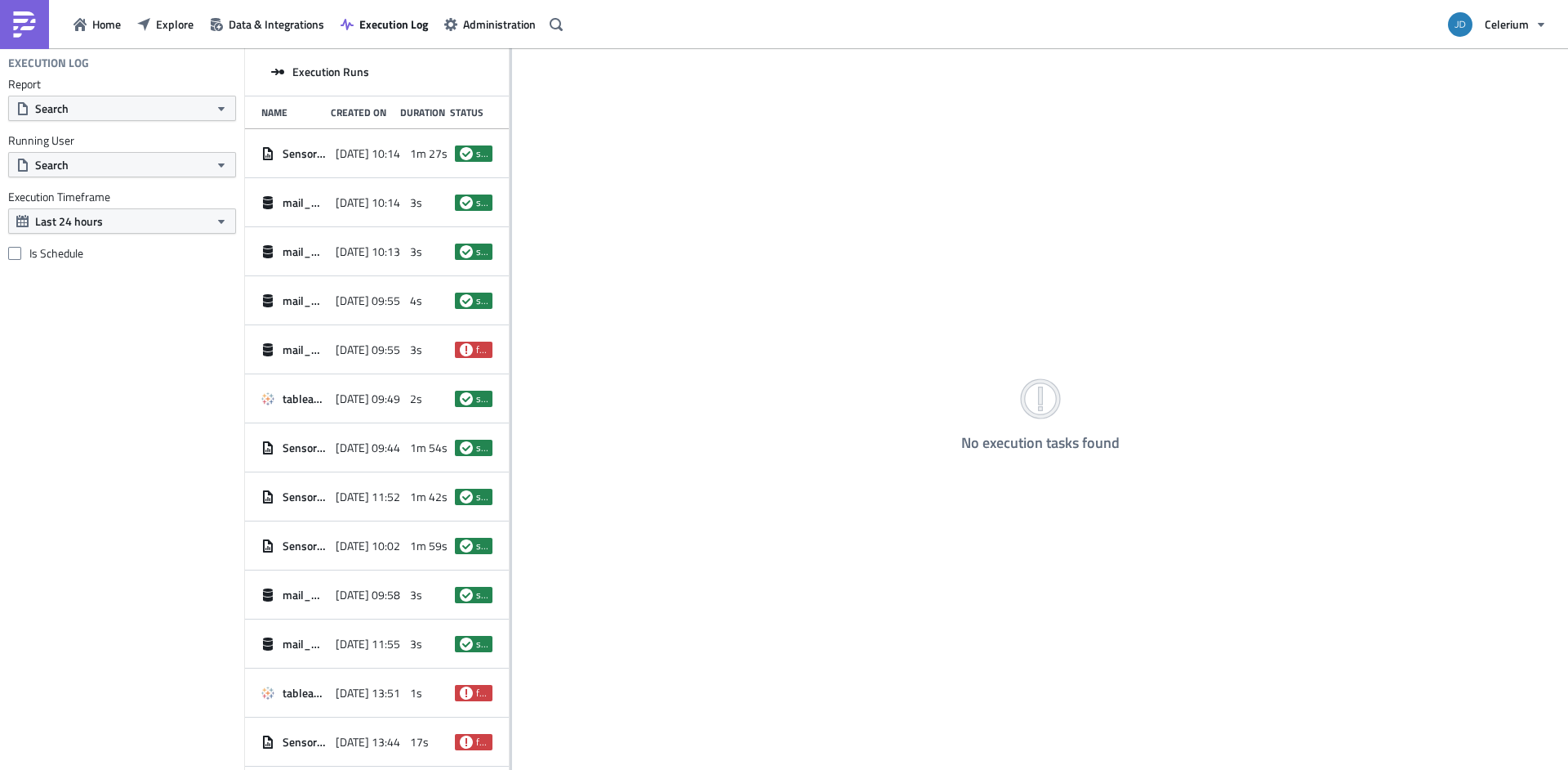
click at [324, 162] on div "Sensor_Report_TEST 2025-10-09 10:14 1m 27s success" at bounding box center [376, 153] width 264 height 49
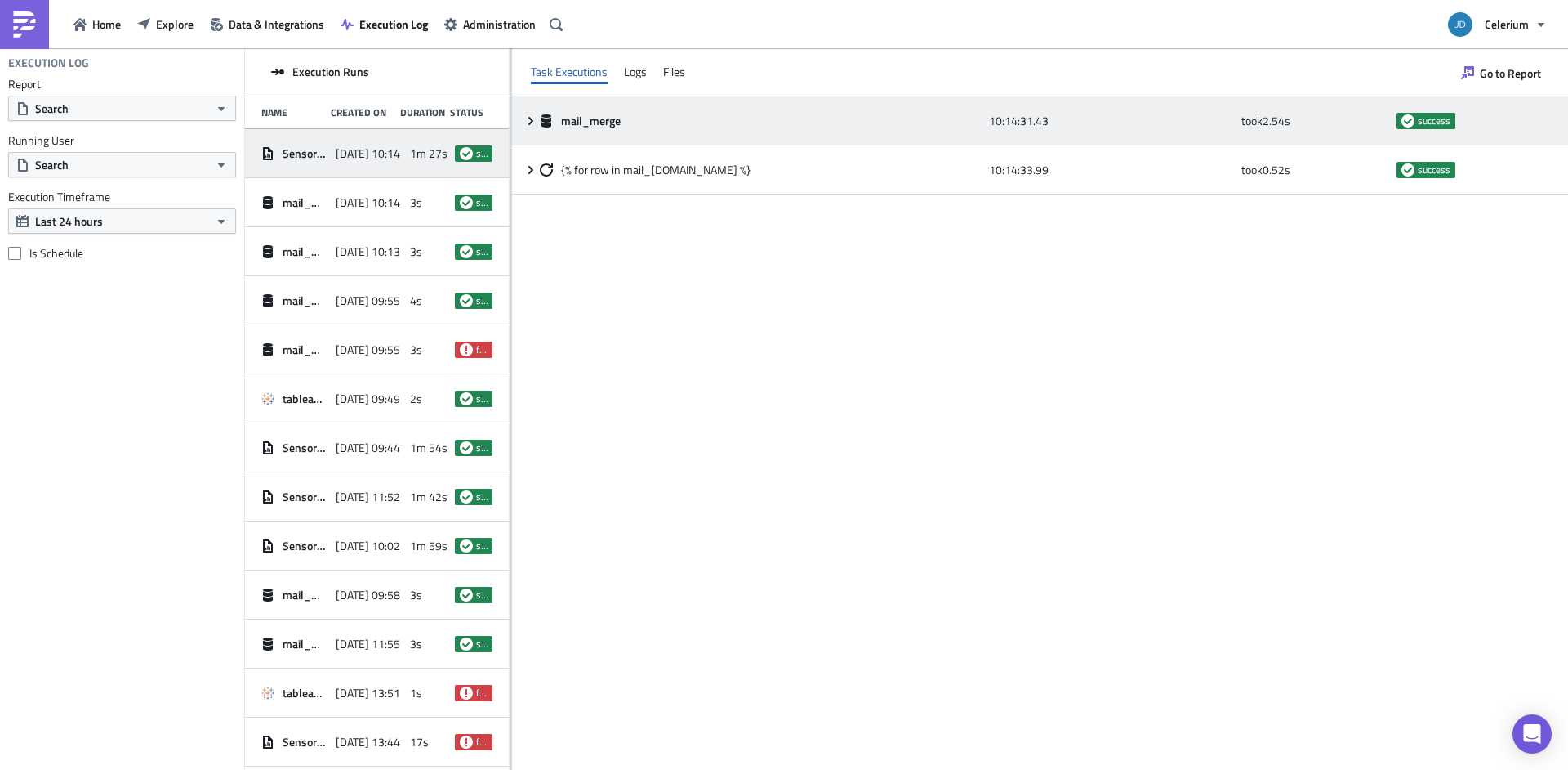
click at [525, 130] on div "mail_merge 10:14:31.43 took 2.54 s success" at bounding box center [1040, 120] width 1056 height 49
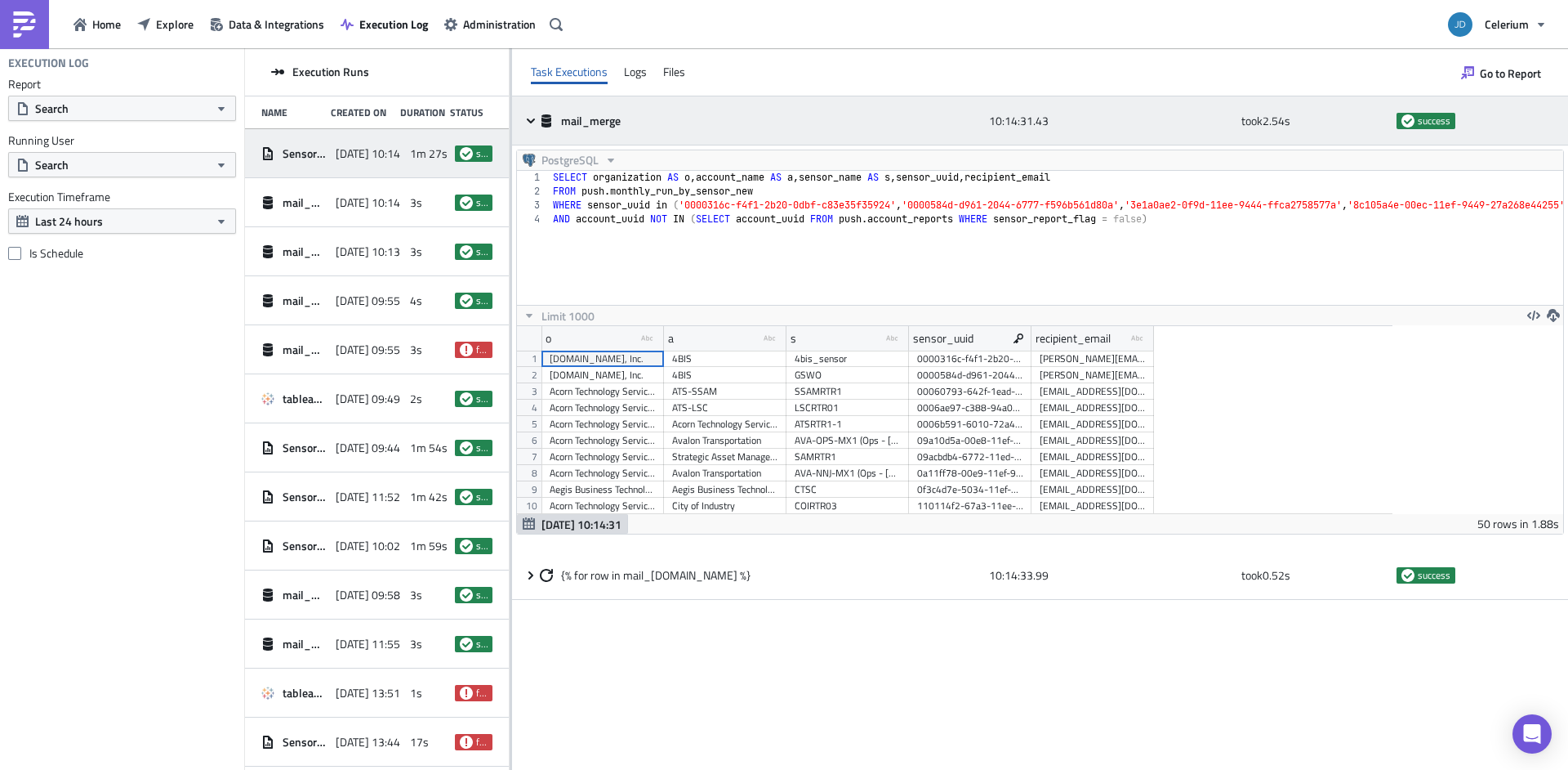
scroll to position [187, 876]
click at [534, 121] on icon at bounding box center [530, 120] width 13 height 13
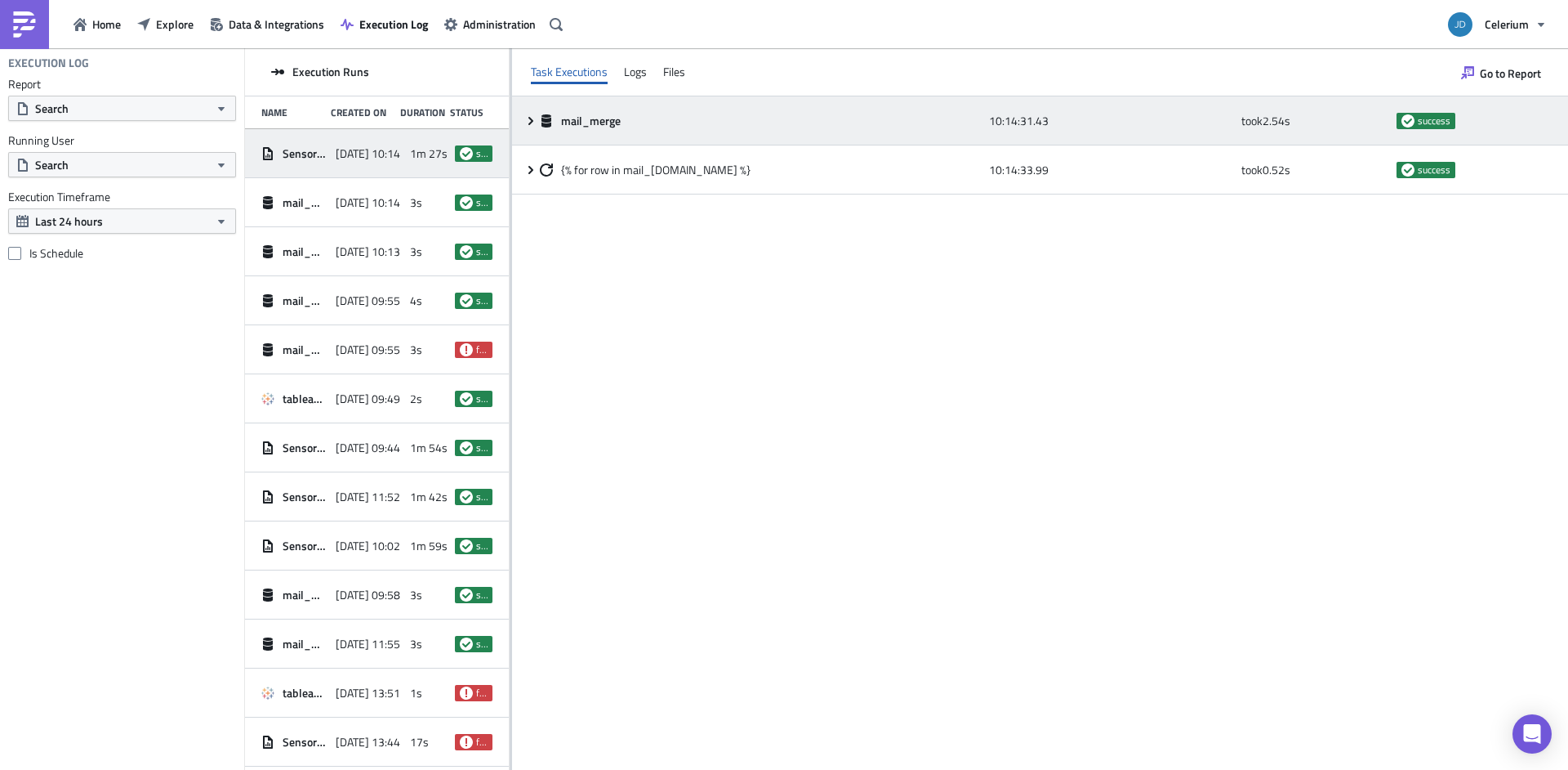
click at [534, 121] on icon at bounding box center [530, 120] width 13 height 13
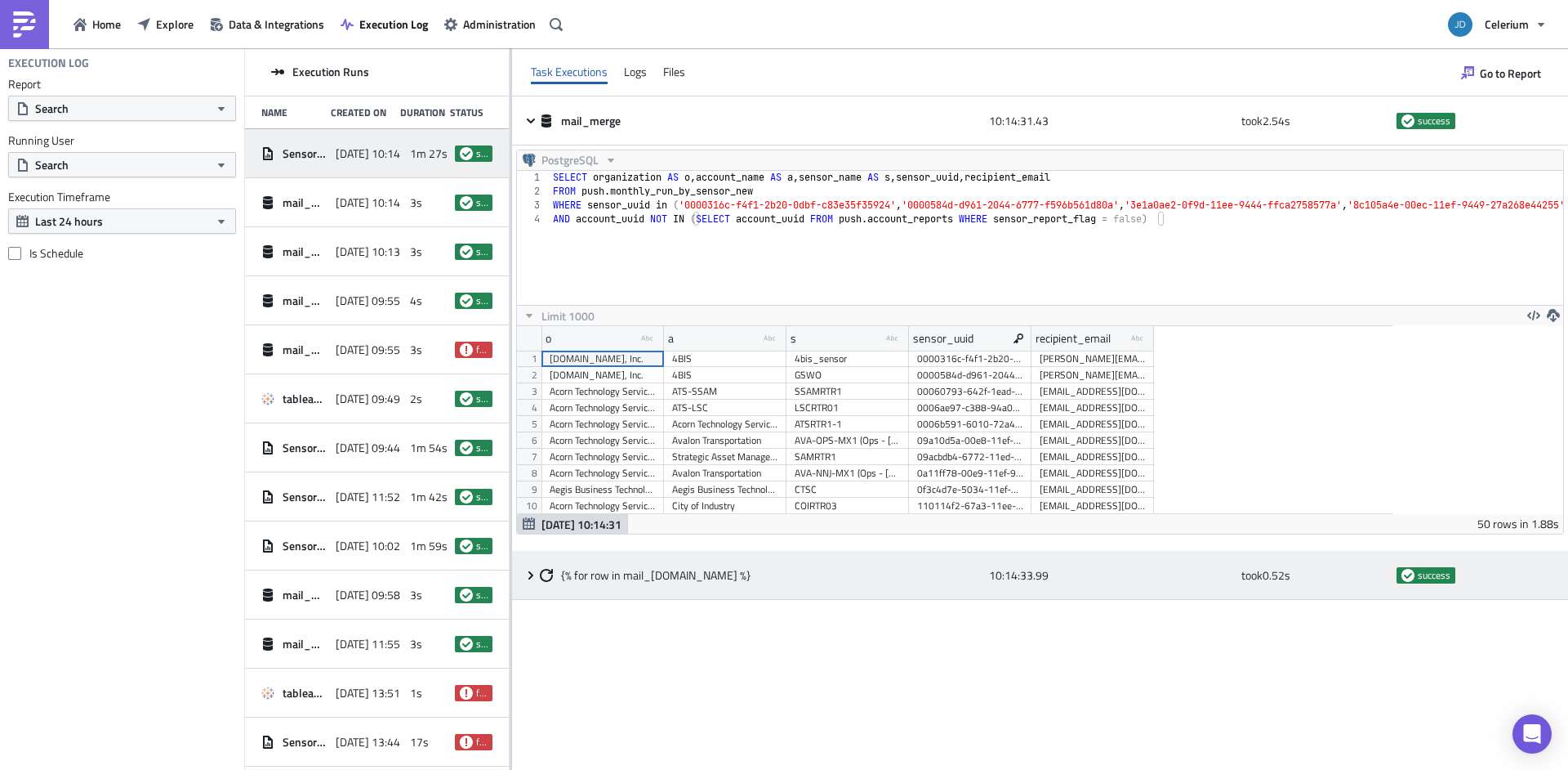
click at [530, 573] on icon at bounding box center [531, 575] width 5 height 9
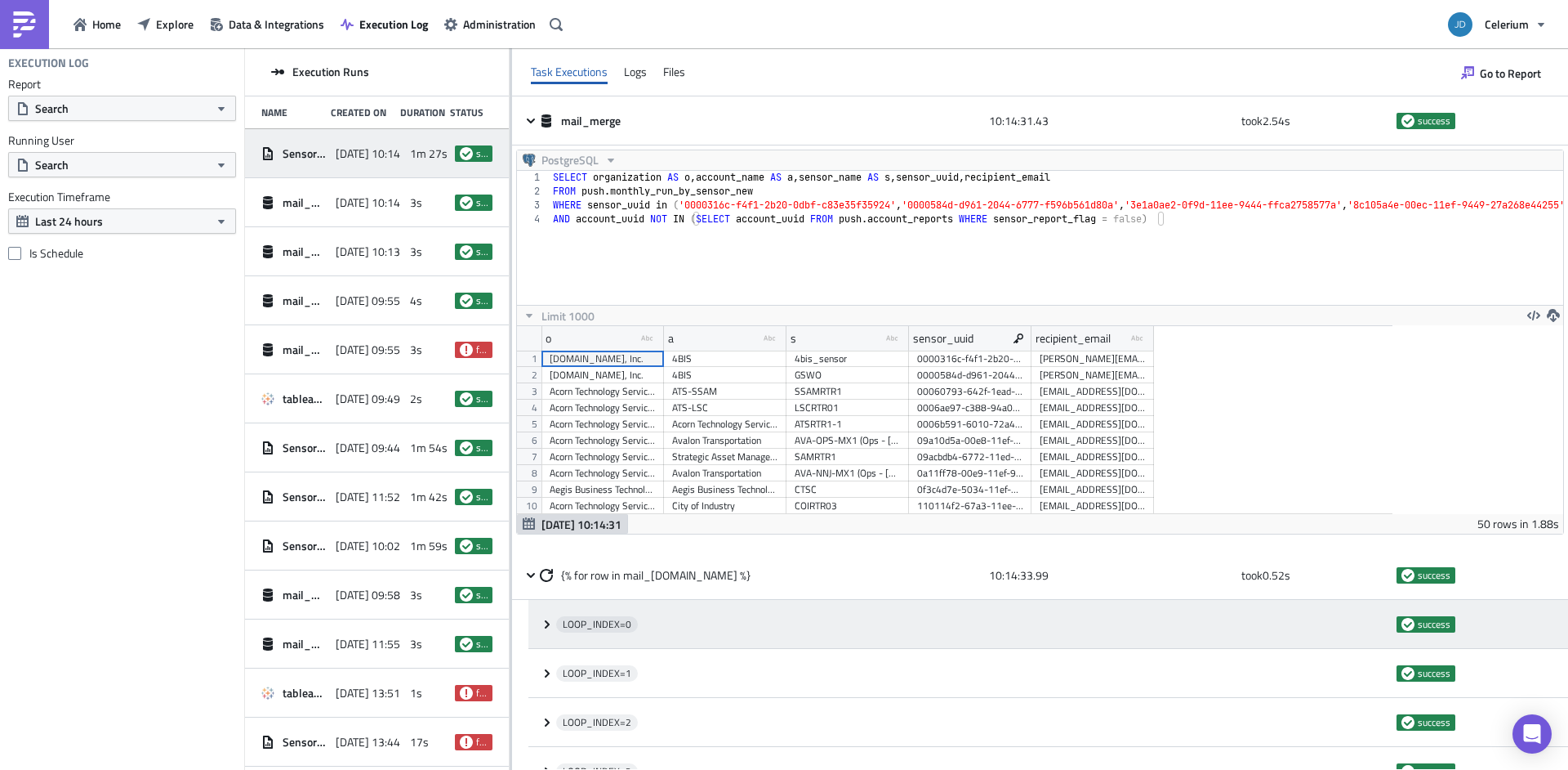
click at [544, 622] on icon at bounding box center [546, 624] width 13 height 13
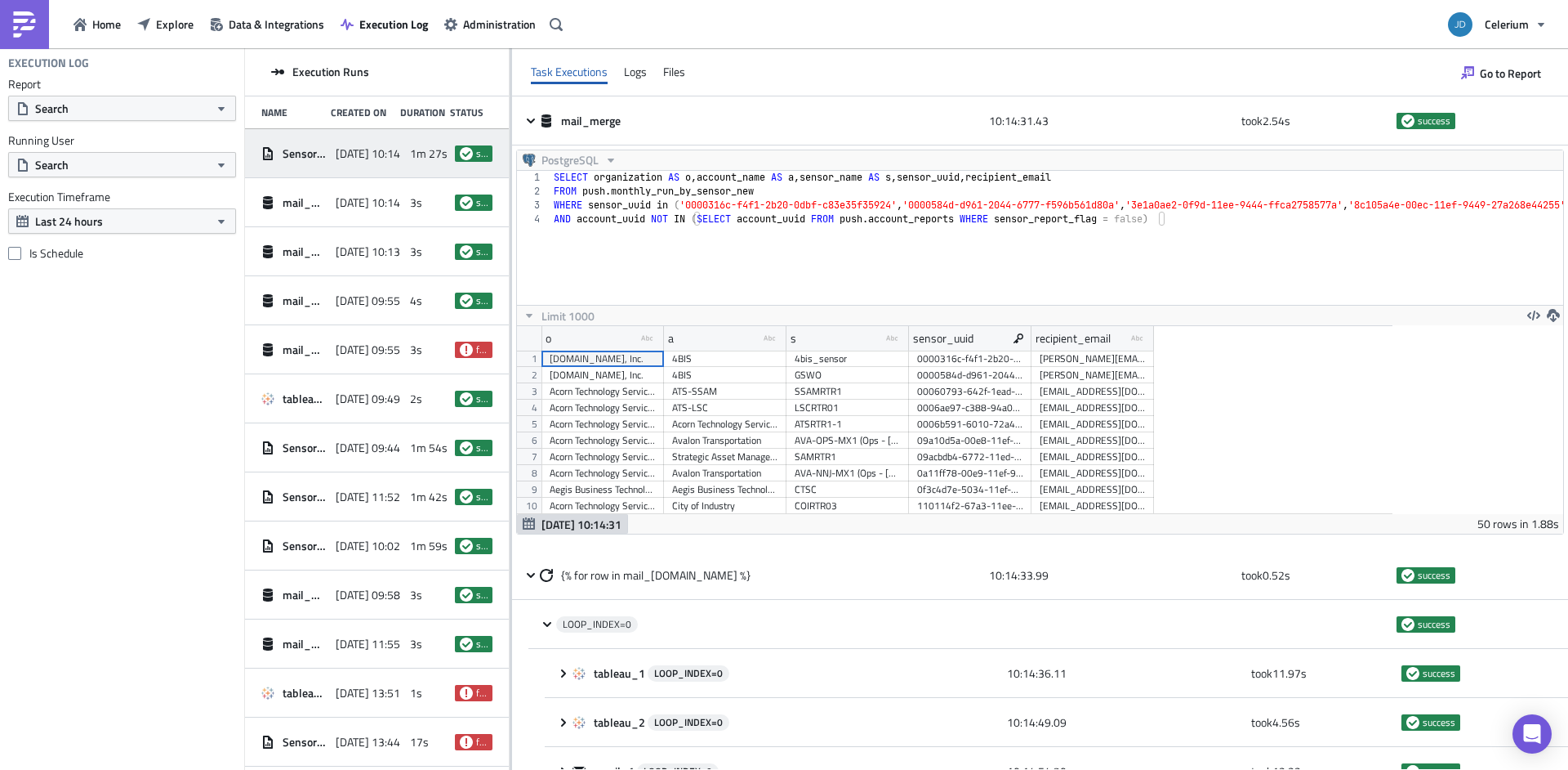
scroll to position [268, 0]
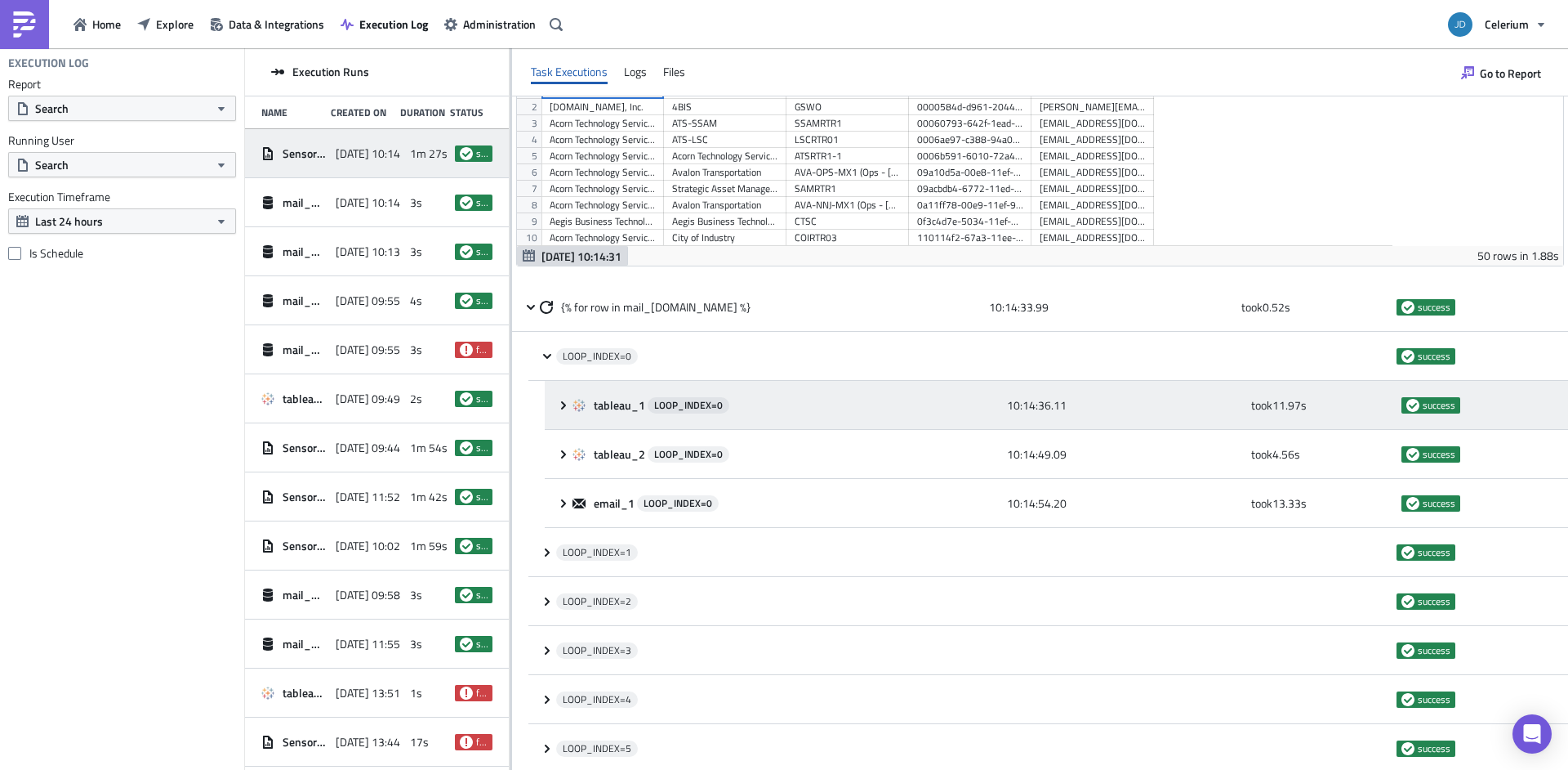
click at [568, 407] on icon at bounding box center [563, 405] width 13 height 13
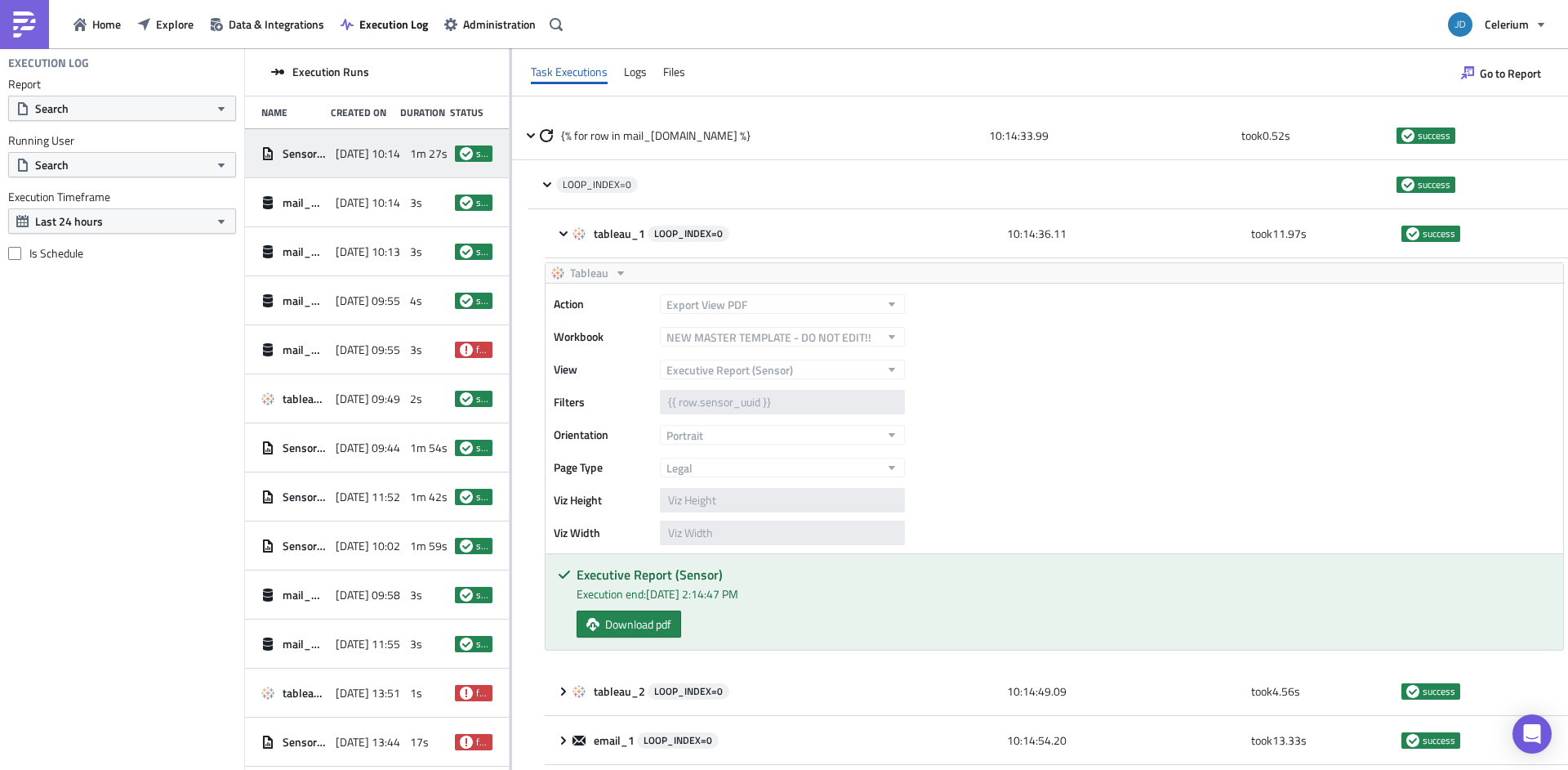
scroll to position [530, 0]
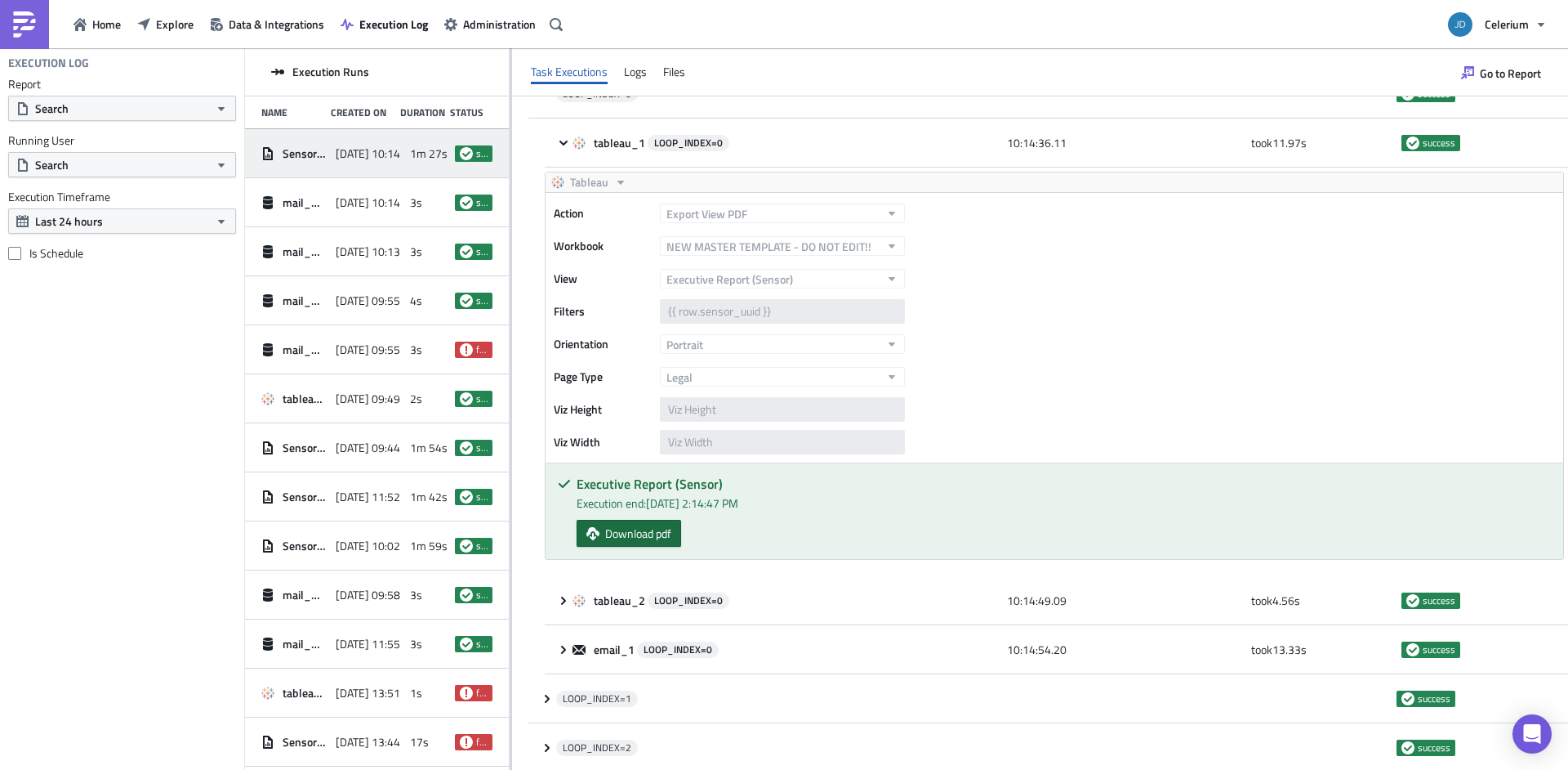
click at [666, 534] on span "Download pdf" at bounding box center [638, 533] width 66 height 17
click at [1538, 729] on icon "Open Intercom Messenger" at bounding box center [1532, 733] width 19 height 21
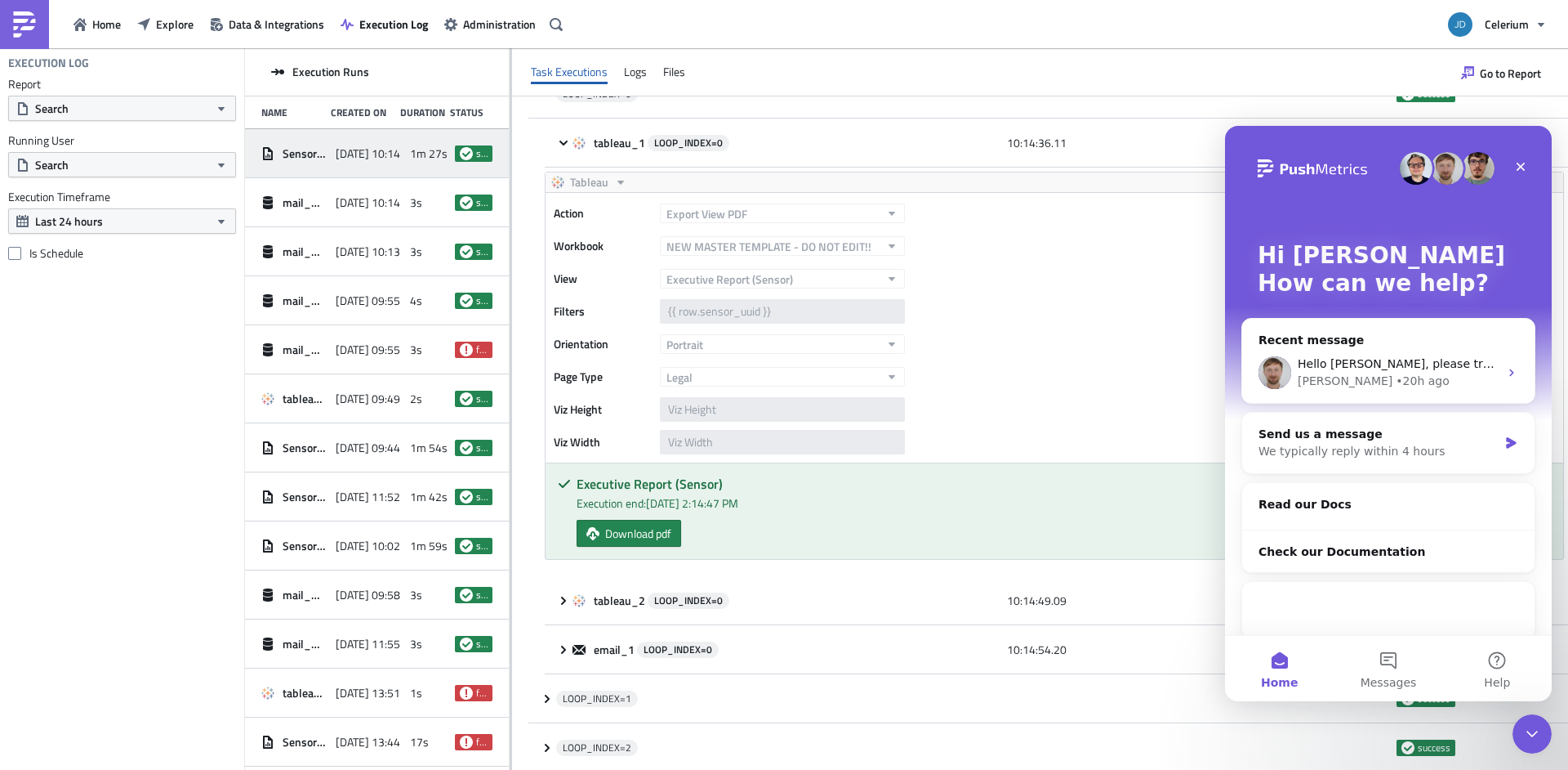
scroll to position [0, 0]
click at [1393, 360] on span "Hello [PERSON_NAME], please try again and let me know if that works for you now," at bounding box center [1536, 363] width 476 height 13
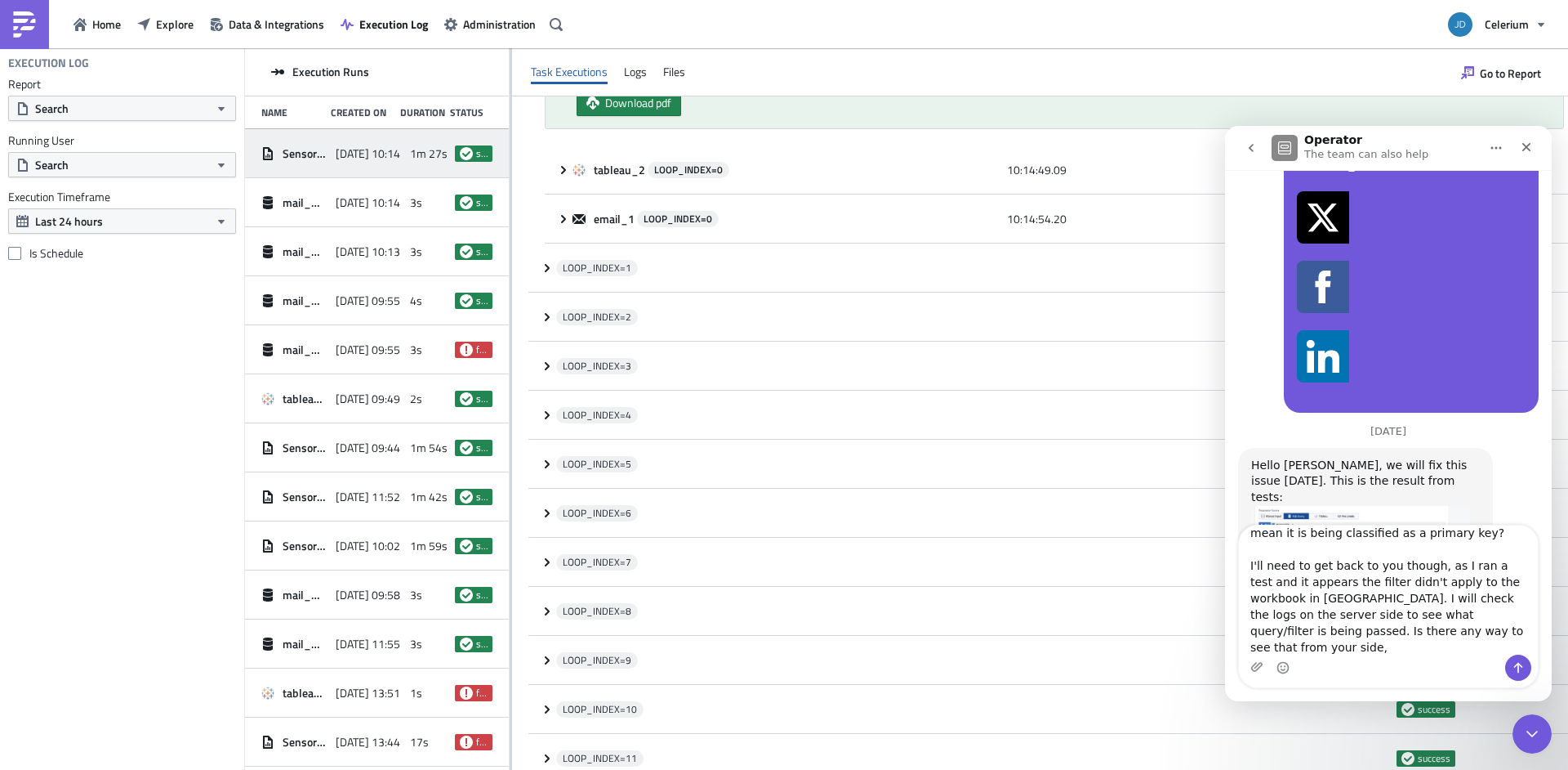
scroll to position [971, 0]
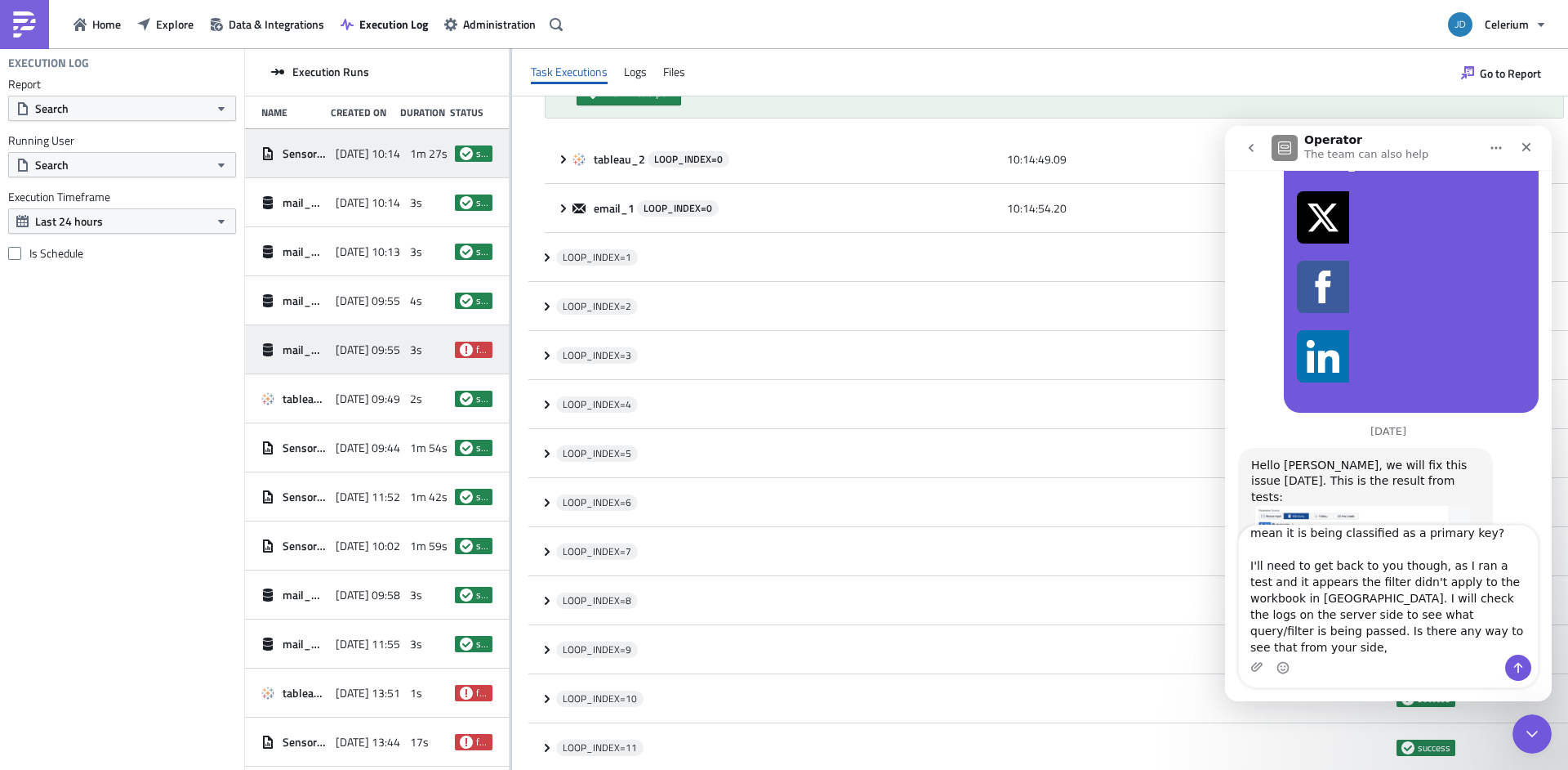
click at [389, 352] on span "2025-10-07 09:55" at bounding box center [368, 349] width 64 height 15
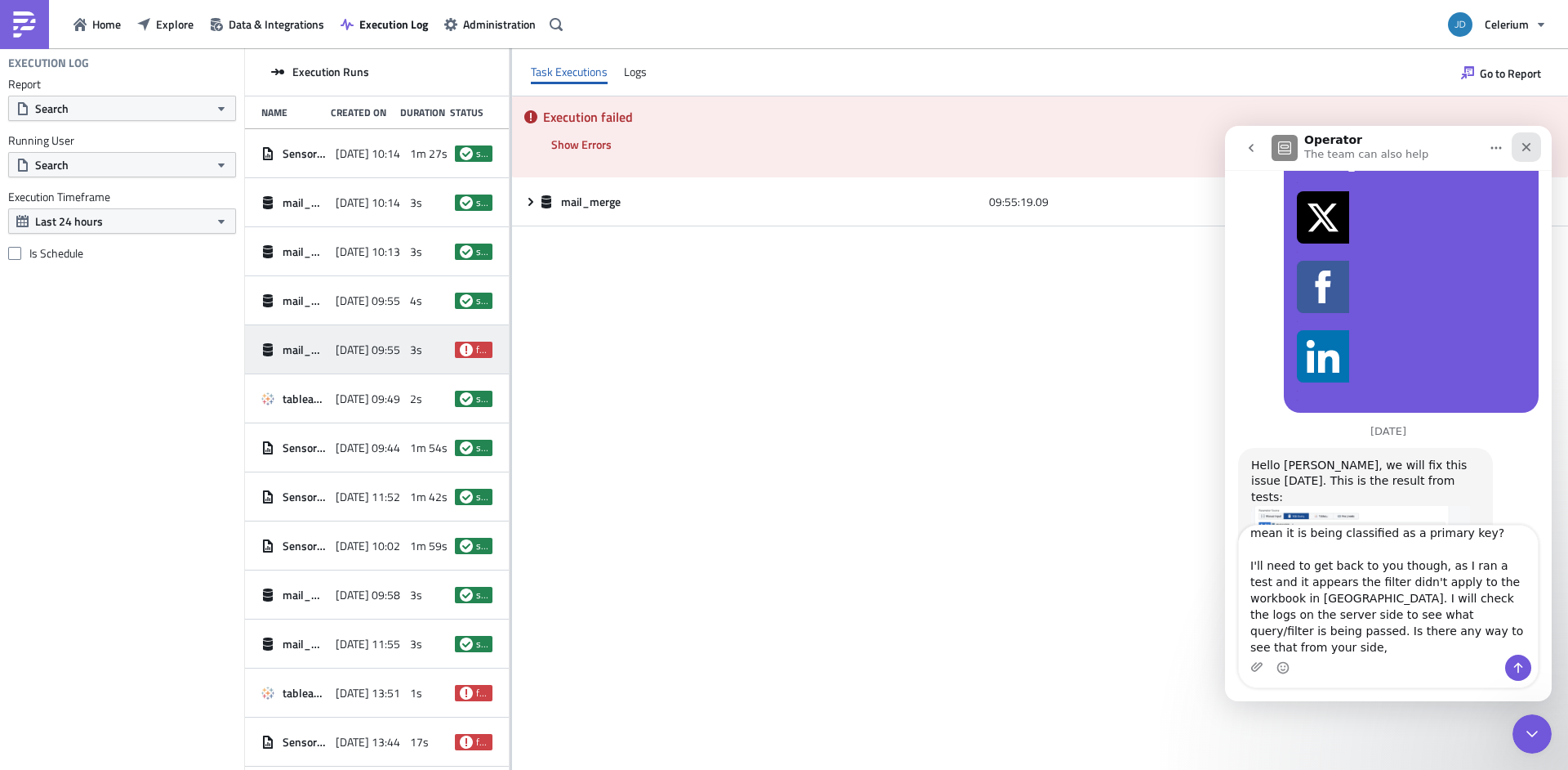
click at [1532, 141] on icon "Close" at bounding box center [1526, 147] width 13 height 13
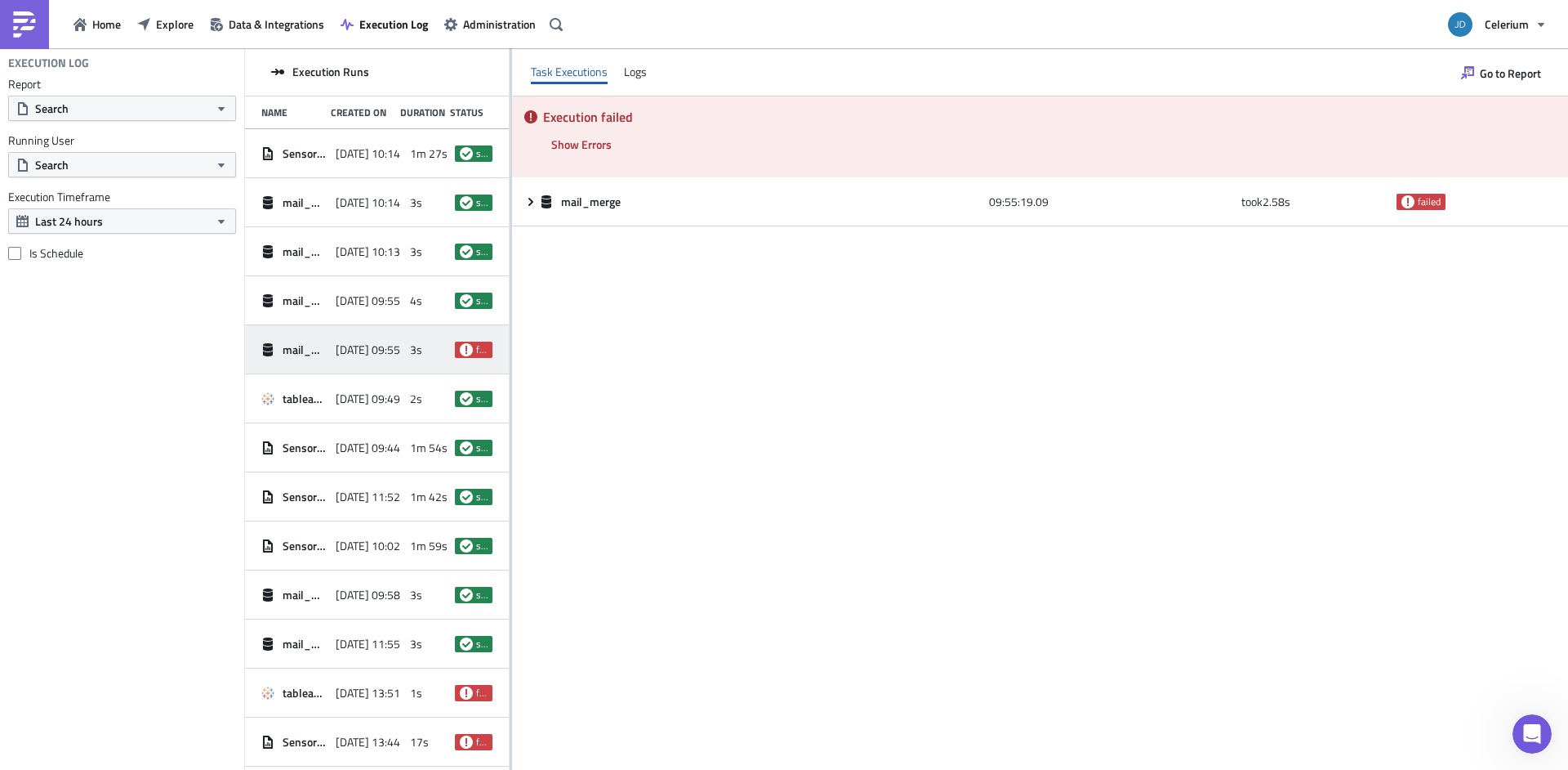
scroll to position [6505, 0]
click at [625, 73] on div "Logs" at bounding box center [635, 71] width 23 height 25
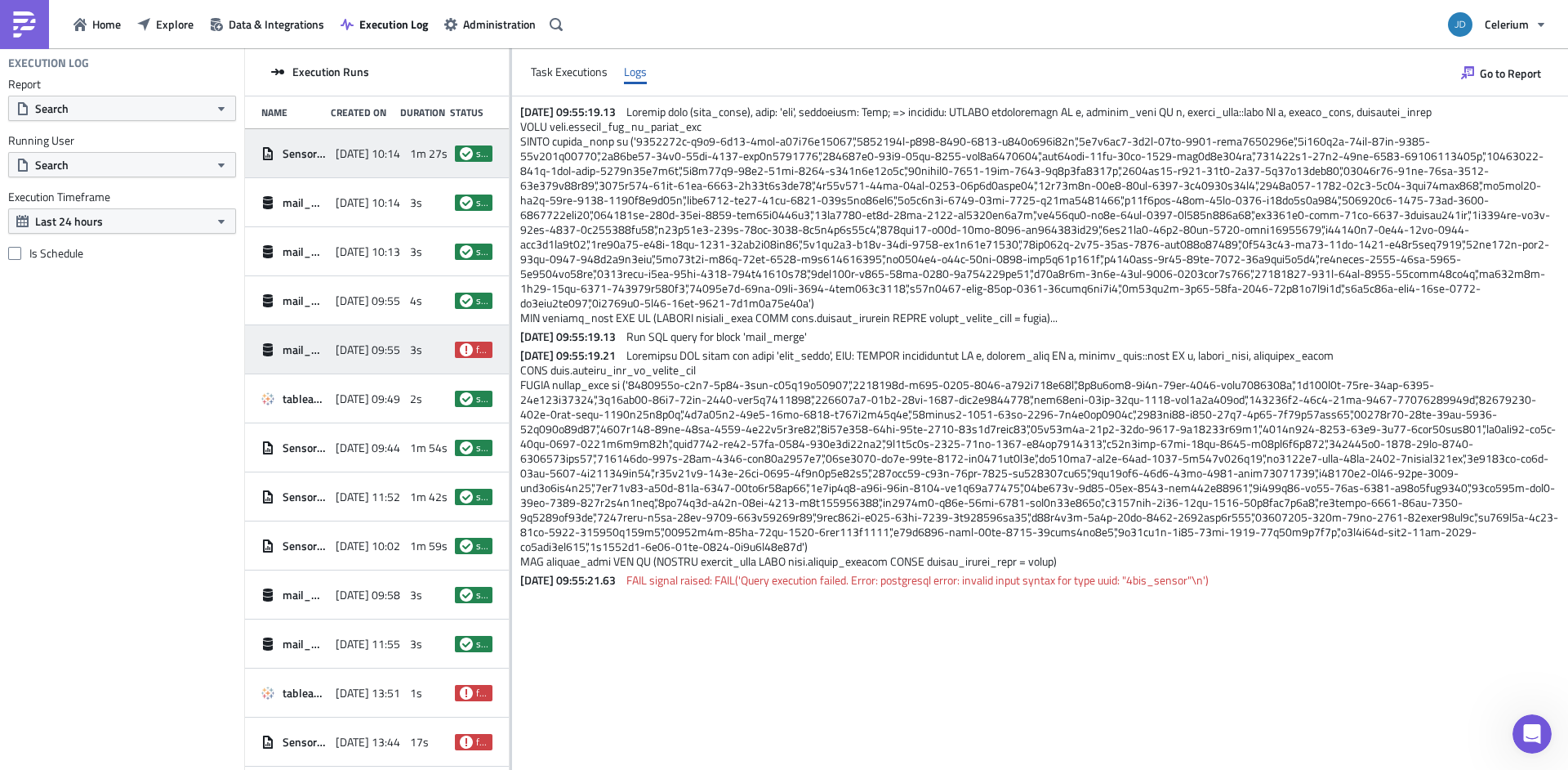
click at [297, 144] on div "Sensor_Report_TEST" at bounding box center [294, 154] width 66 height 29
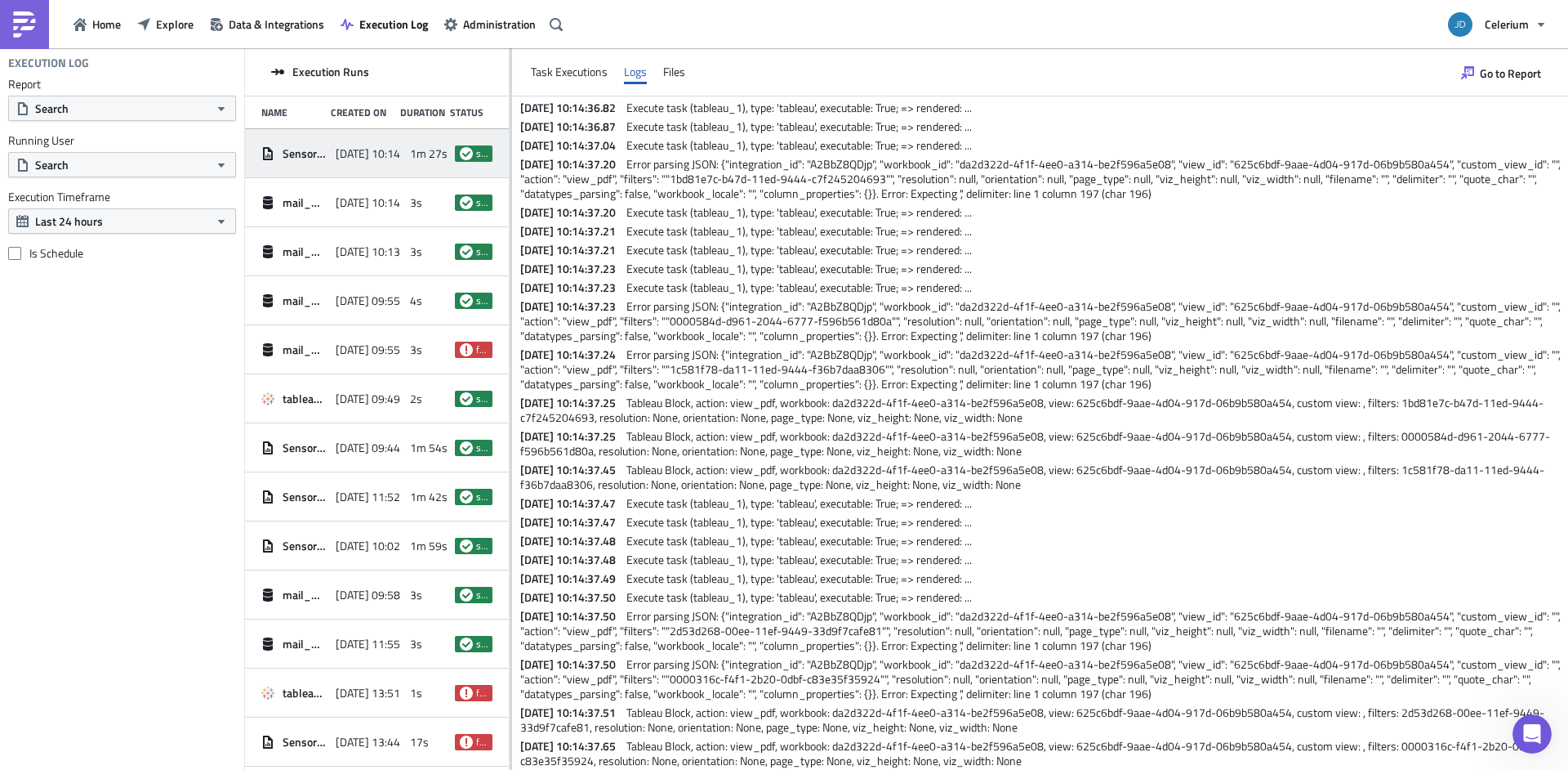
scroll to position [907, 0]
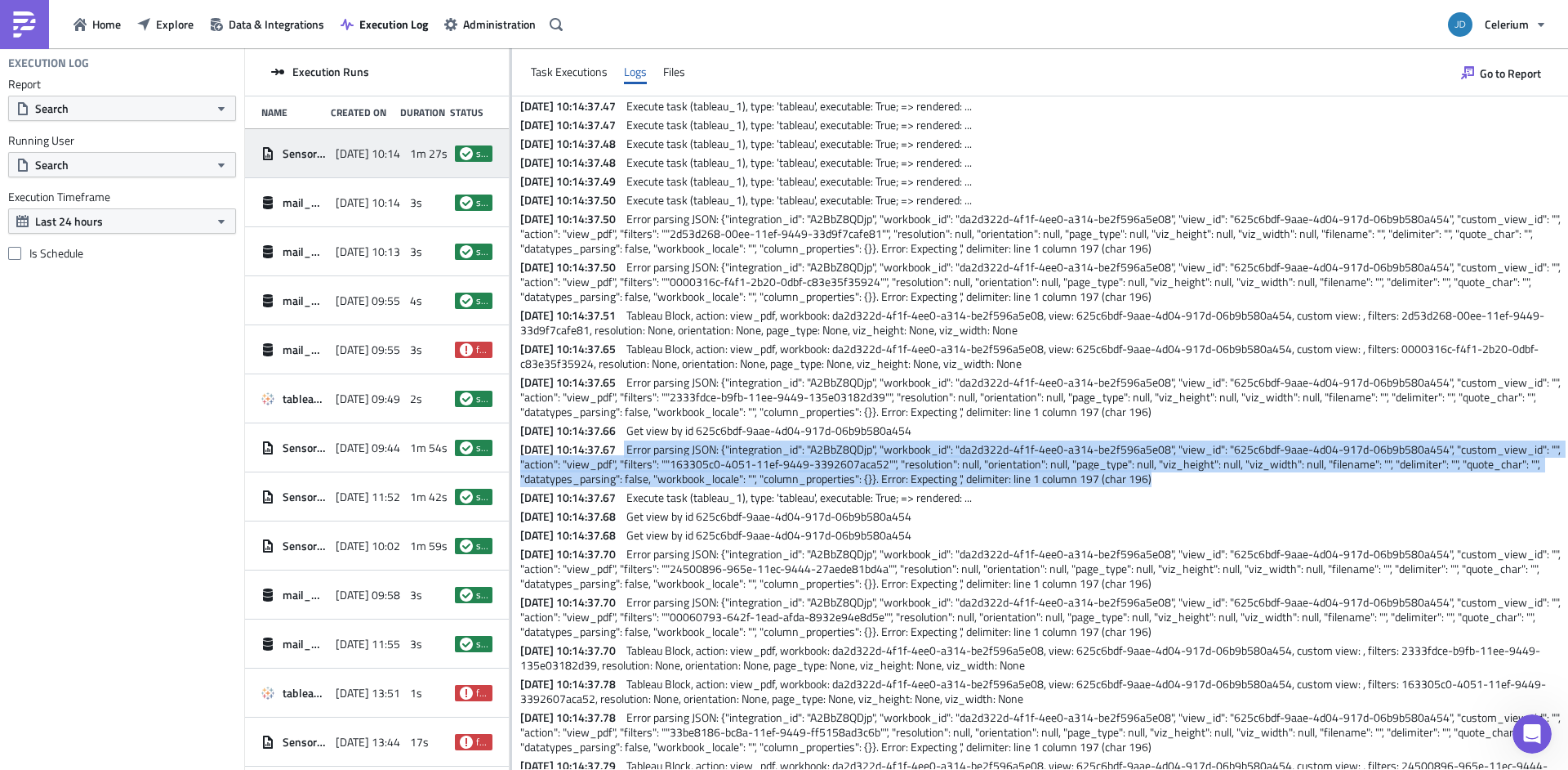
drag, startPoint x: 773, startPoint y: 447, endPoint x: 650, endPoint y: 417, distance: 126.6
click at [650, 442] on p "2025-10-09 10:14:37.67 Error parsing JSON: {"integration_id": "A2BbZ8QDjp", "wo…" at bounding box center [1042, 463] width 1044 height 44
